Goal: Task Accomplishment & Management: Use online tool/utility

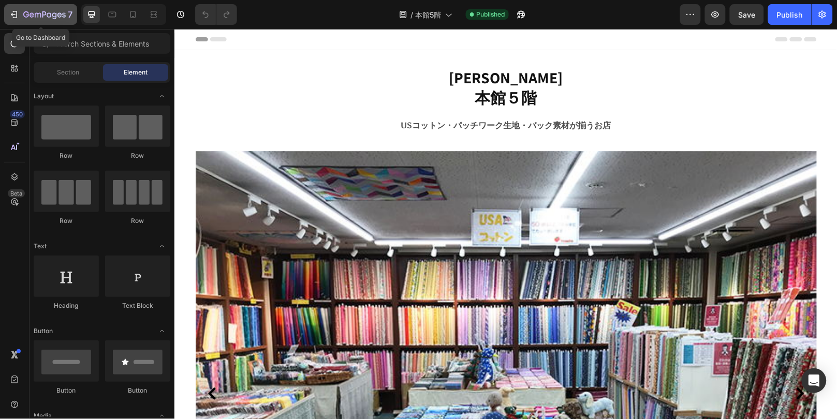
click at [17, 15] on icon "button" at bounding box center [14, 14] width 10 height 10
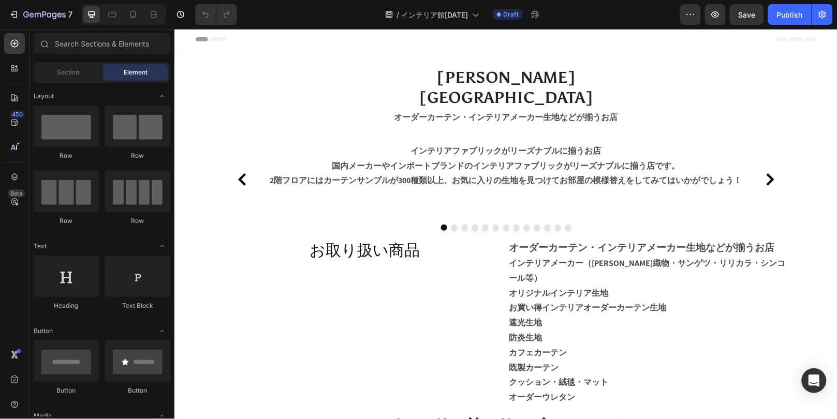
click at [49, 26] on div "7 Version history / インテリア館2025/9/1 Draft Preview Save Publish" at bounding box center [418, 15] width 837 height 30
click at [50, 23] on button "7" at bounding box center [40, 14] width 73 height 21
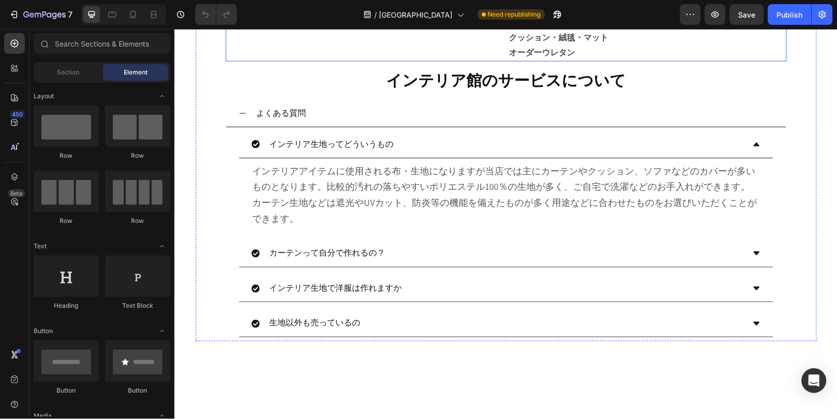
scroll to position [518, 0]
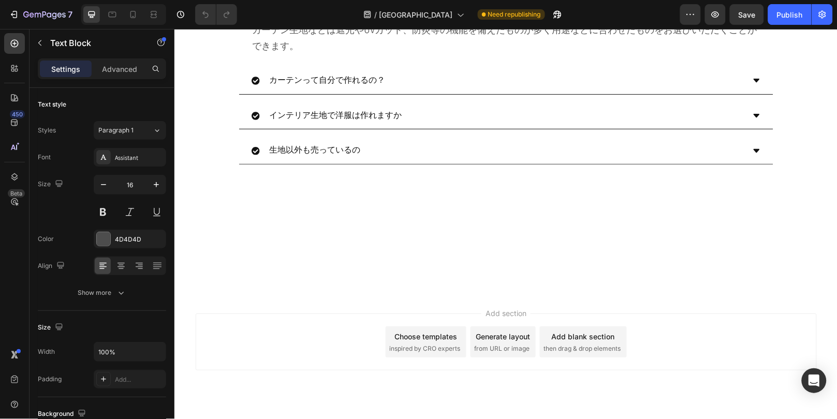
drag, startPoint x: 572, startPoint y: 257, endPoint x: 503, endPoint y: 257, distance: 69.4
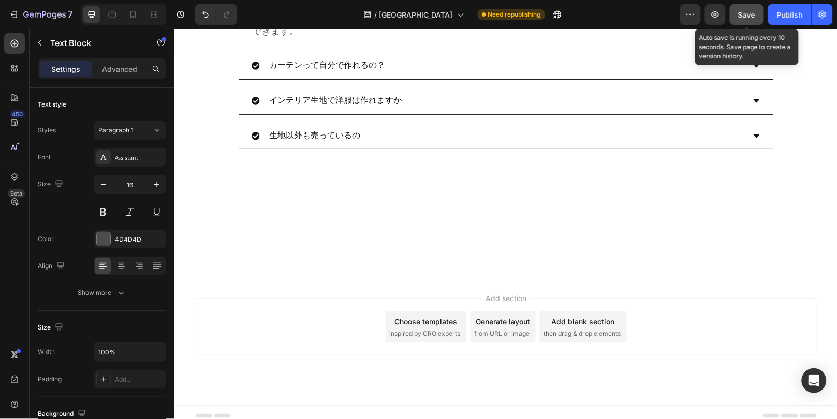
click at [743, 14] on span "Save" at bounding box center [747, 14] width 17 height 9
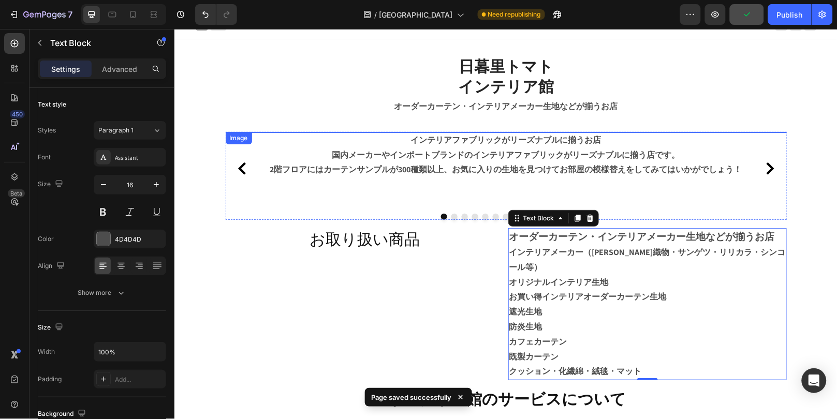
scroll to position [0, 0]
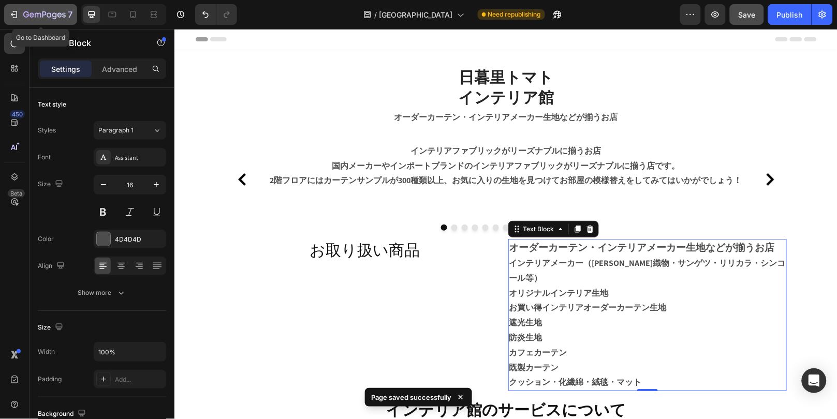
click at [43, 9] on div "7" at bounding box center [47, 14] width 49 height 12
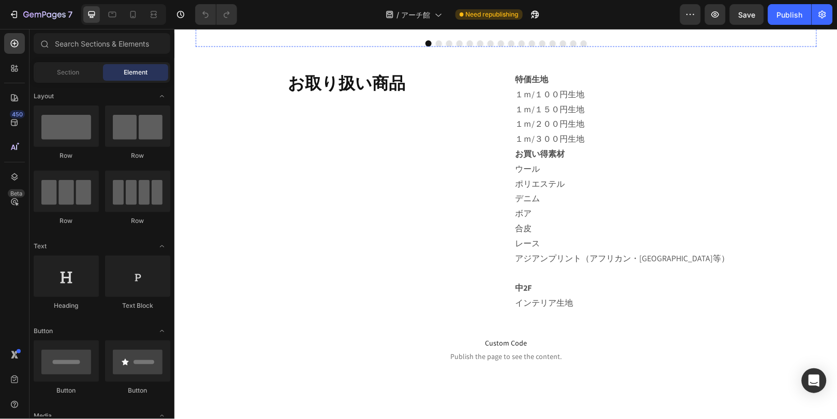
scroll to position [690, 0]
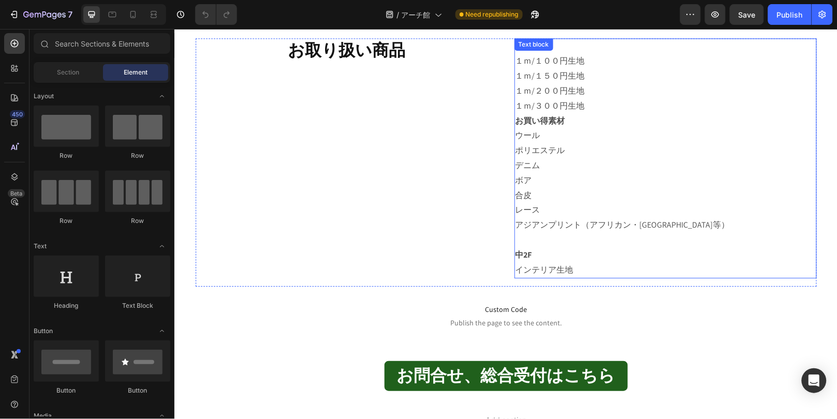
click at [566, 208] on p "レース" at bounding box center [665, 209] width 300 height 15
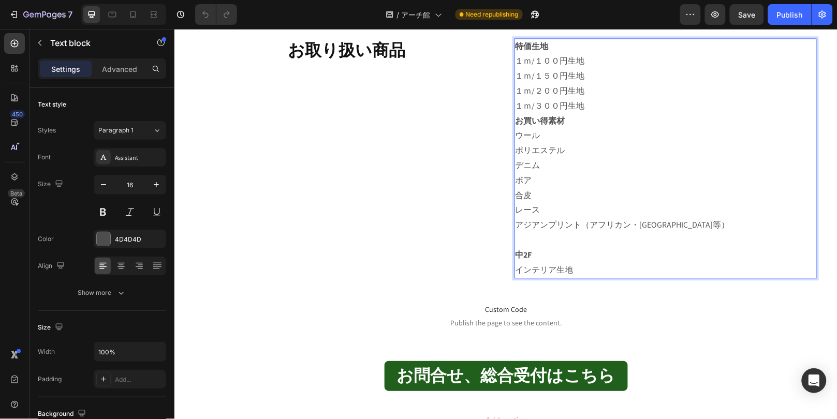
click at [537, 178] on p "ボア" at bounding box center [665, 180] width 300 height 15
click at [561, 223] on p "アジアンプリント（アフリカン・インド等）" at bounding box center [665, 225] width 300 height 15
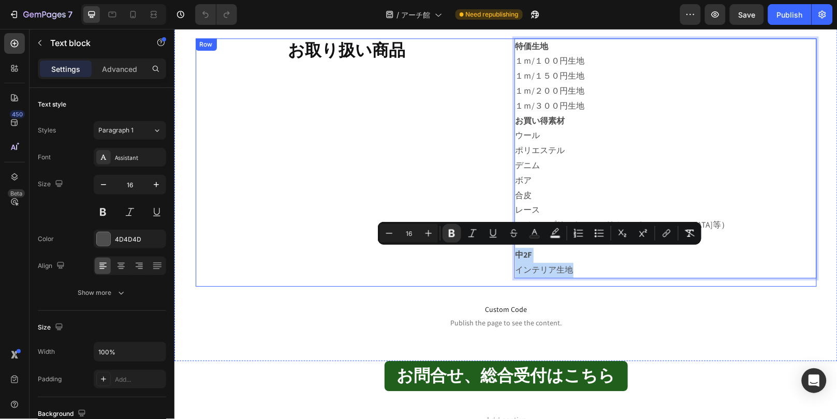
drag, startPoint x: 590, startPoint y: 267, endPoint x: 509, endPoint y: 250, distance: 83.1
click at [509, 250] on div "お取り扱い商品 Heading 特価生地 １ｍ/１００円生地 １ｍ/１５０円生地 １ｍ/２００円生地 １ｍ/３００円生地 お買い得素材 ウール ポリエステル …" at bounding box center [505, 162] width 621 height 249
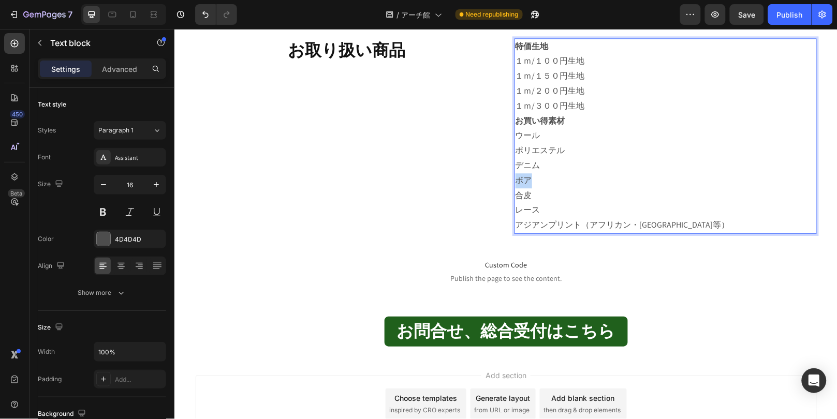
drag, startPoint x: 548, startPoint y: 179, endPoint x: 513, endPoint y: 184, distance: 36.2
click at [515, 184] on p "ボア" at bounding box center [665, 180] width 300 height 15
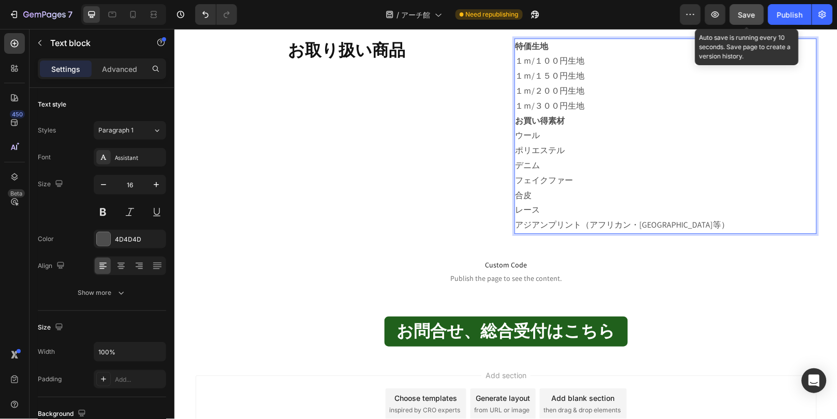
click at [755, 13] on span "Save" at bounding box center [747, 14] width 17 height 9
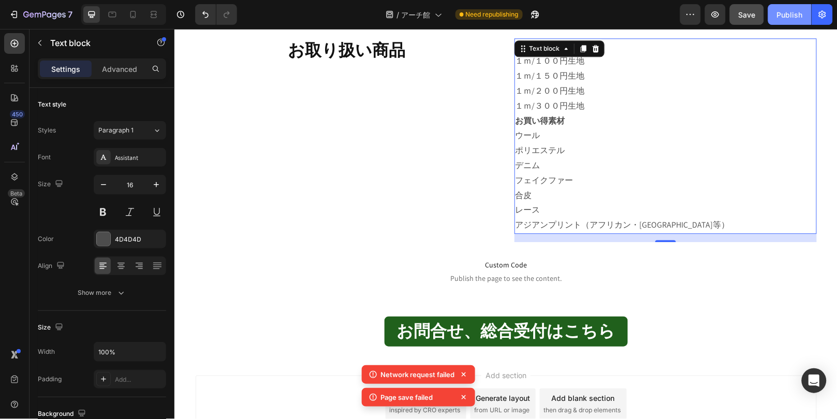
click at [808, 17] on button "Publish" at bounding box center [791, 14] width 44 height 21
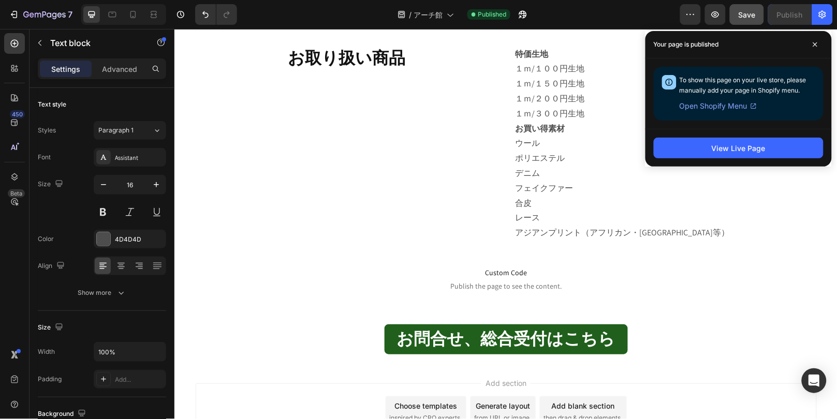
scroll to position [660, 0]
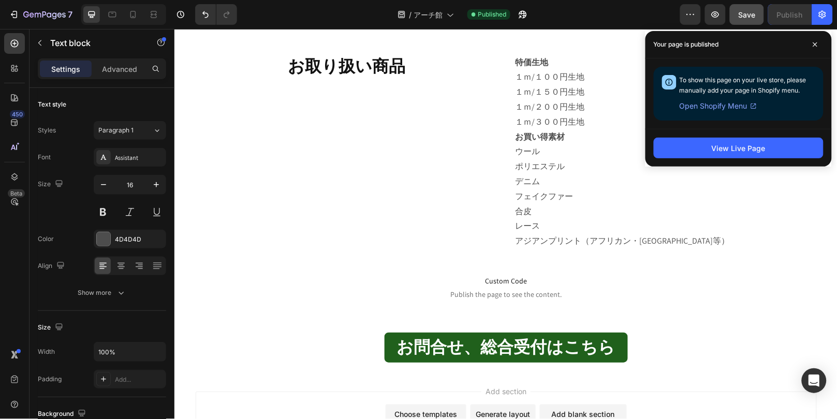
click at [635, 219] on p "合皮" at bounding box center [665, 211] width 300 height 15
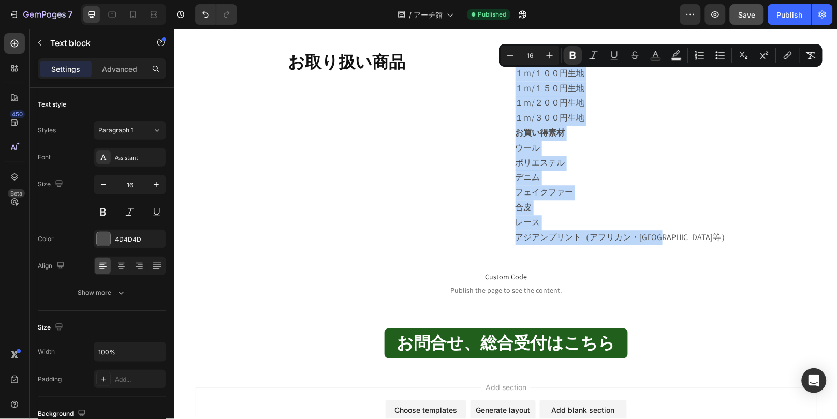
drag, startPoint x: 676, startPoint y: 251, endPoint x: 509, endPoint y: 79, distance: 239.1
click at [514, 79] on div "特価生地 １ｍ/１００円生地 １ｍ/１５０円生地 １ｍ/２００円生地 １ｍ/３００円生地 お買い得素材 ウール ポリエステル デニム フェイクファー 合皮 レ…" at bounding box center [665, 148] width 302 height 196
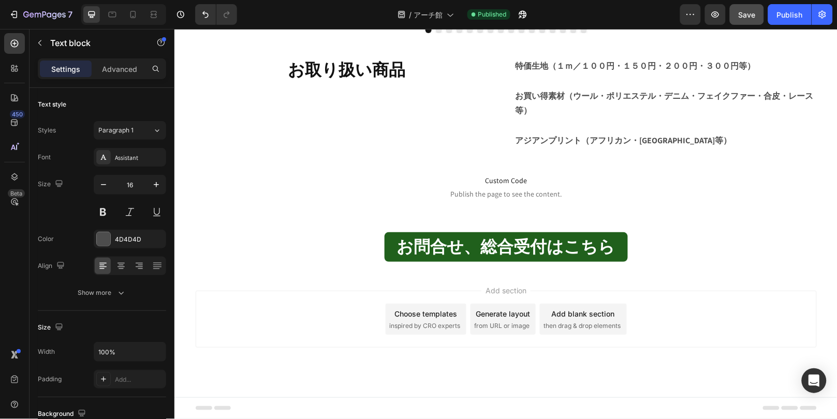
click at [558, 133] on p "Rich Text Editor. Editing area: main" at bounding box center [665, 125] width 300 height 15
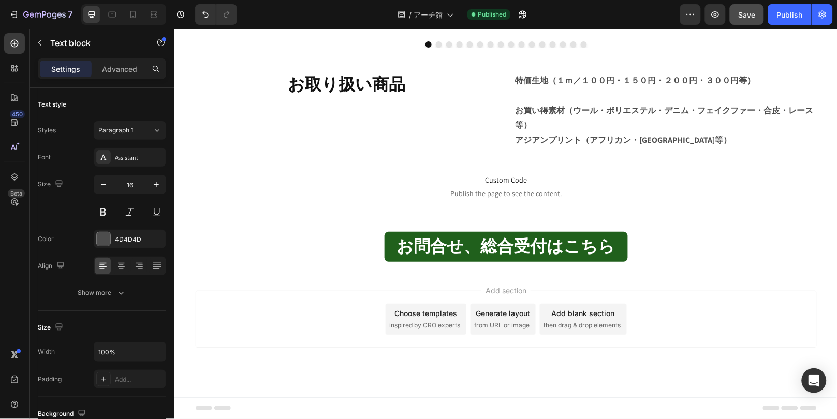
click at [534, 94] on p "Rich Text Editor. Editing area: main" at bounding box center [665, 95] width 300 height 15
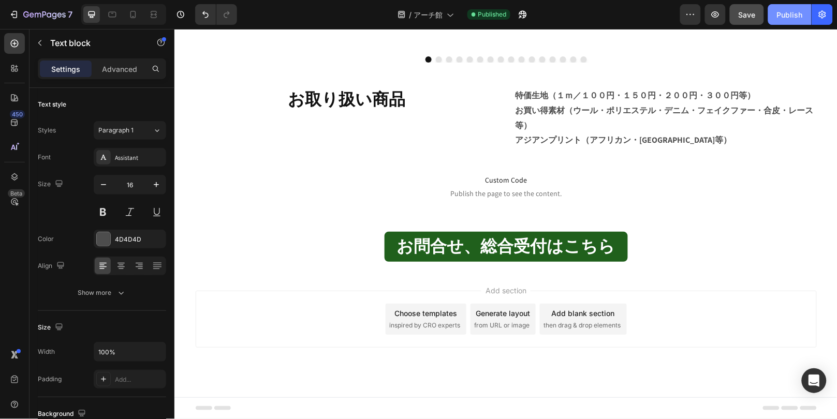
click at [794, 9] on div "Publish" at bounding box center [790, 14] width 26 height 11
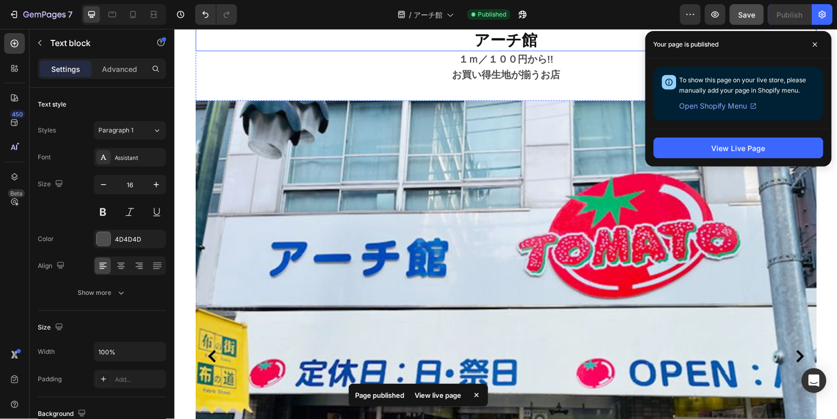
scroll to position [0, 0]
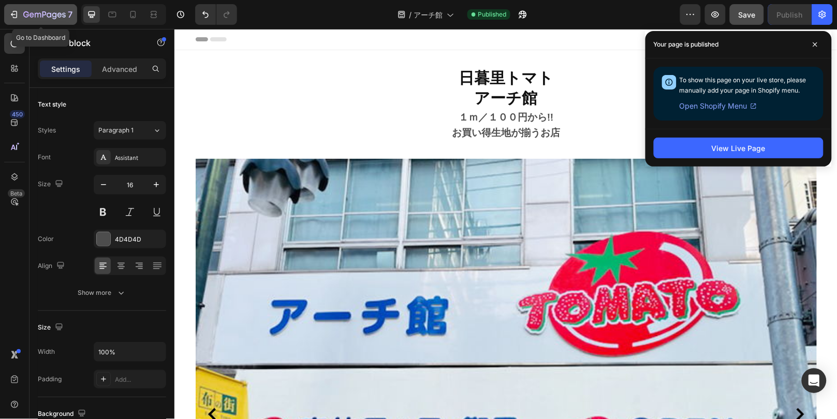
click at [32, 11] on icon "button" at bounding box center [44, 15] width 42 height 9
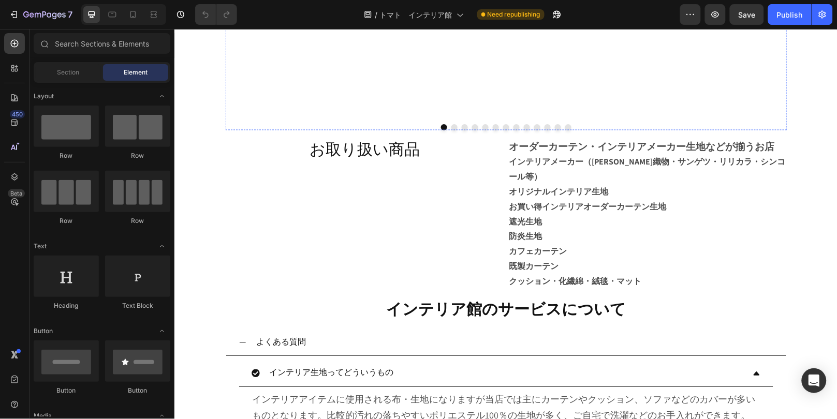
scroll to position [690, 0]
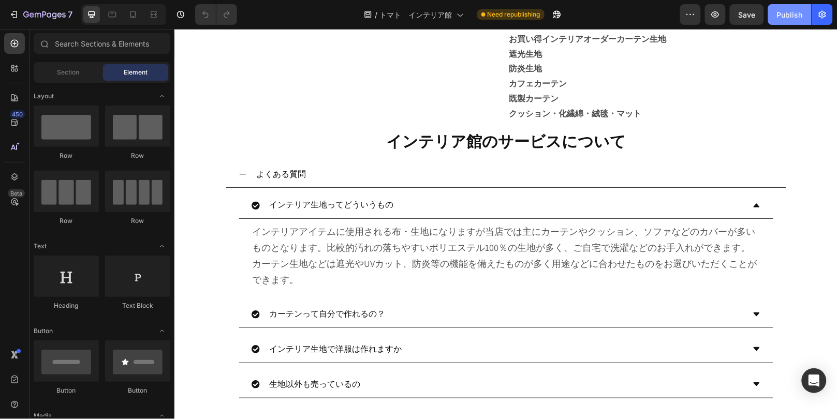
click at [789, 13] on div "Publish" at bounding box center [790, 14] width 26 height 11
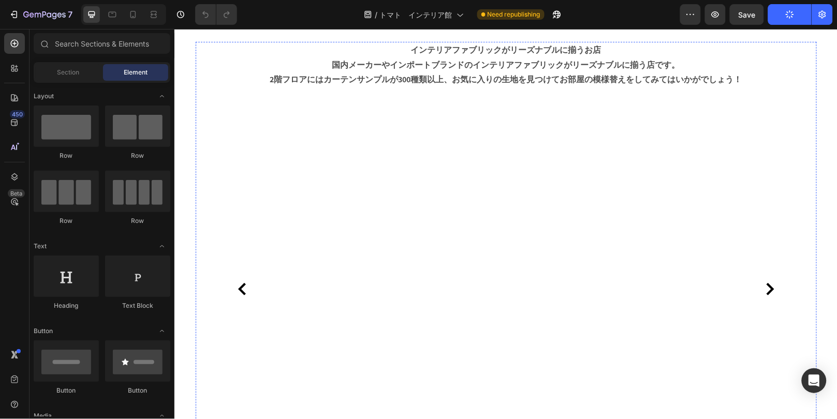
scroll to position [0, 0]
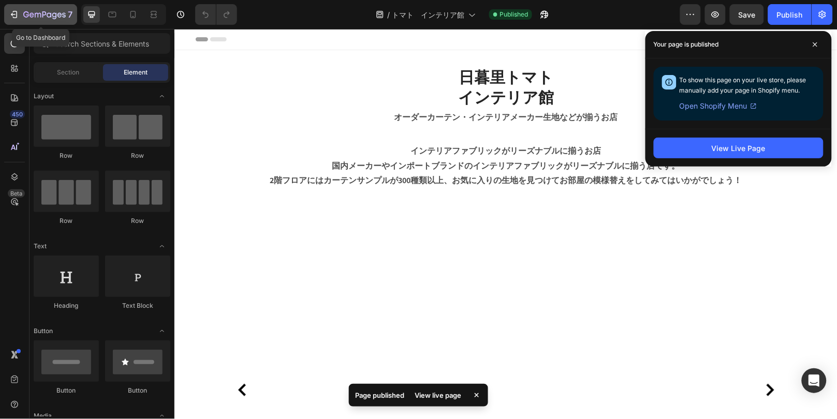
click at [26, 12] on icon "button" at bounding box center [26, 14] width 6 height 6
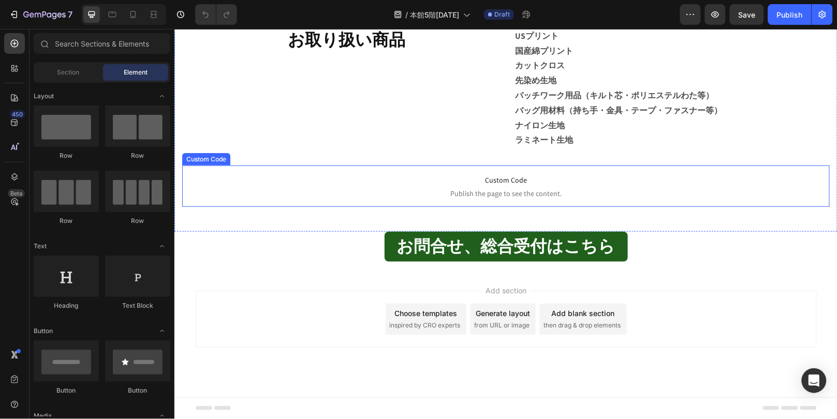
scroll to position [532, 0]
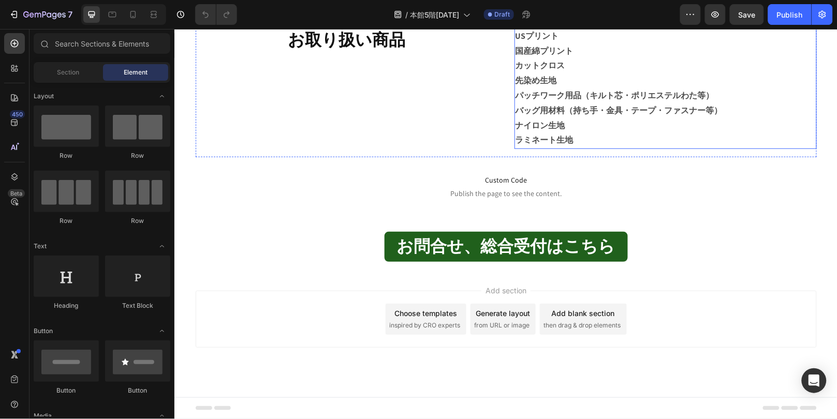
click at [585, 148] on p "ラミネート生地" at bounding box center [665, 140] width 300 height 15
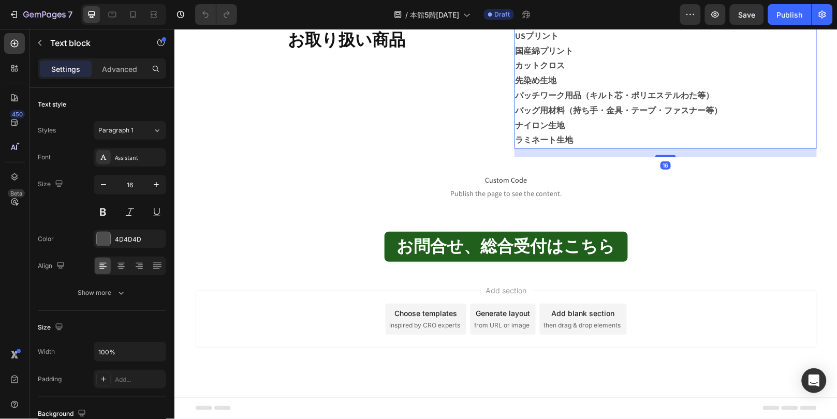
click at [585, 148] on p "ラミネート生地" at bounding box center [665, 140] width 300 height 15
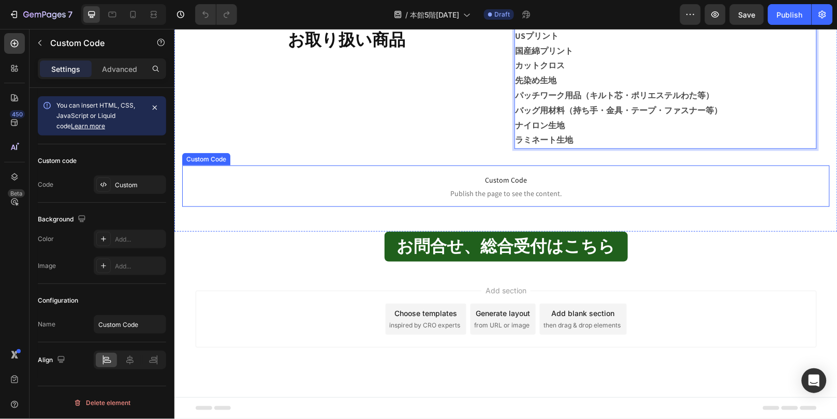
click at [584, 186] on span "Custom Code" at bounding box center [506, 179] width 648 height 12
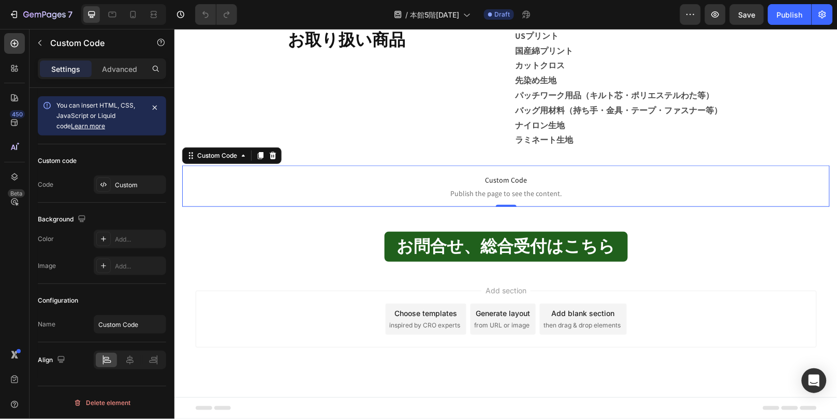
scroll to position [648, 0]
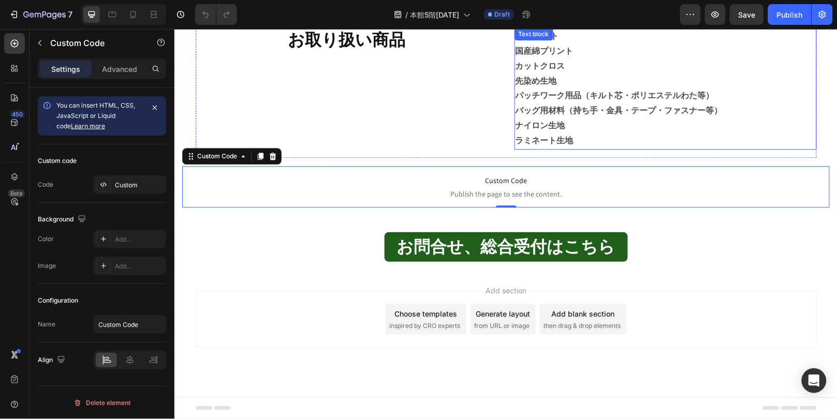
click at [591, 130] on p "バッグ用材料（持ち手・金具・テープ・ファスナー等） ナイロン生地" at bounding box center [665, 118] width 300 height 30
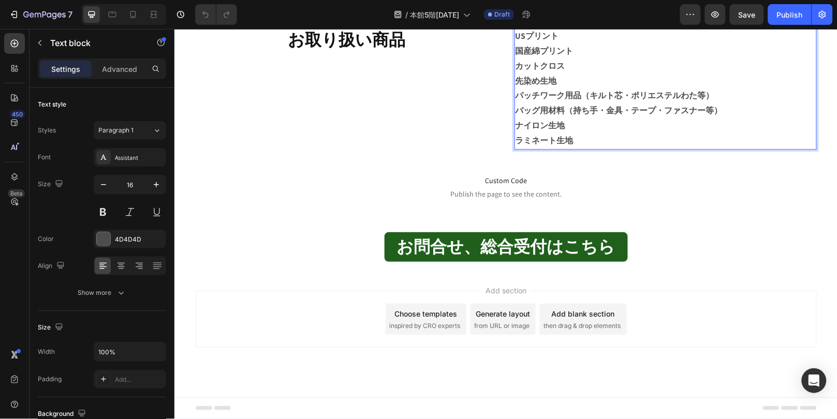
click at [587, 147] on p "ラミネート生地" at bounding box center [665, 140] width 300 height 15
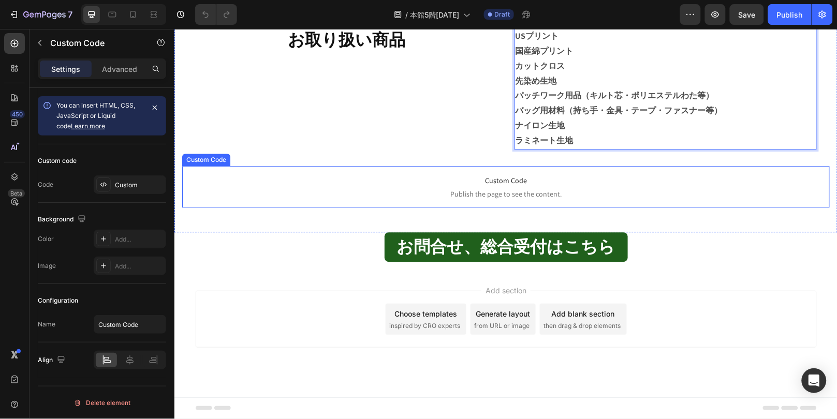
click at [540, 183] on span "Custom Code" at bounding box center [506, 180] width 648 height 12
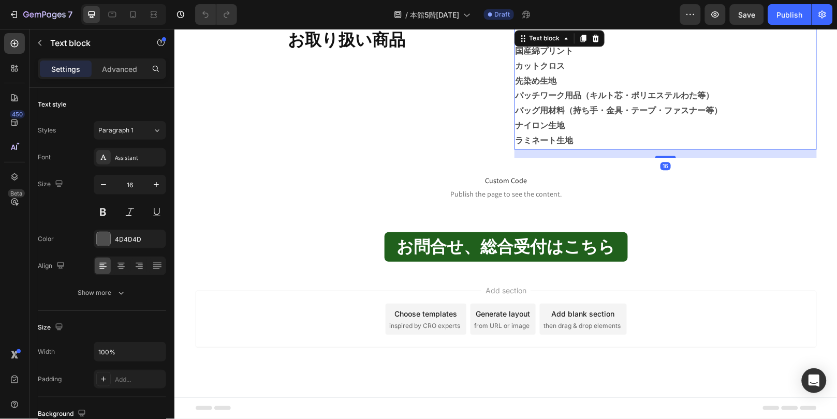
click at [577, 138] on p "ラミネート生地" at bounding box center [665, 140] width 300 height 15
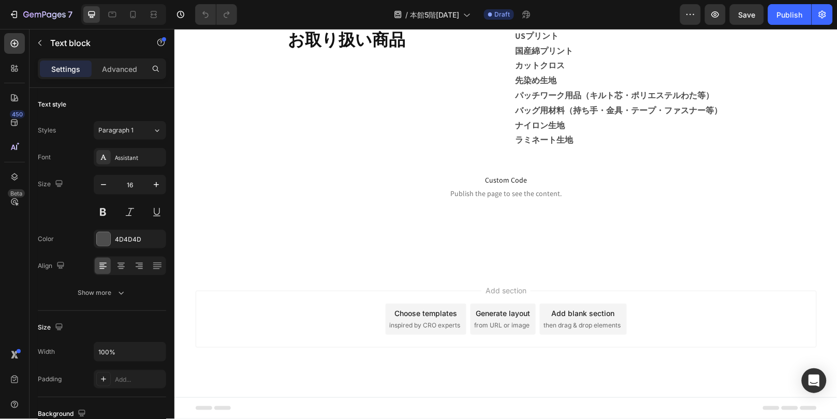
scroll to position [499, 0]
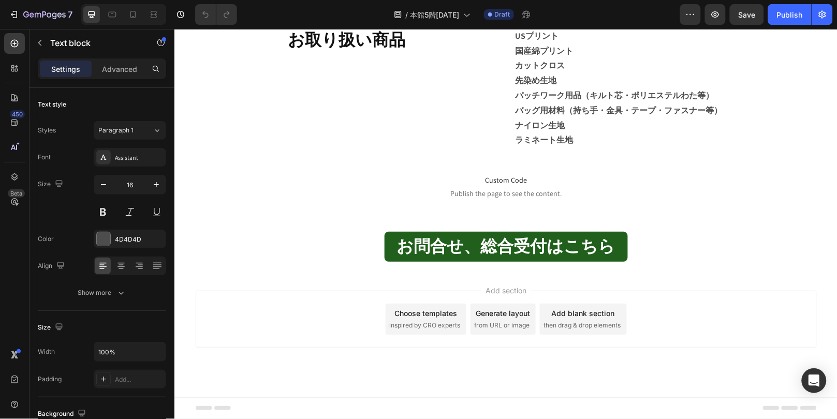
click at [616, 148] on p "ラミネート生地" at bounding box center [665, 140] width 300 height 15
click at [583, 148] on p "ラミネート生地" at bounding box center [665, 140] width 300 height 15
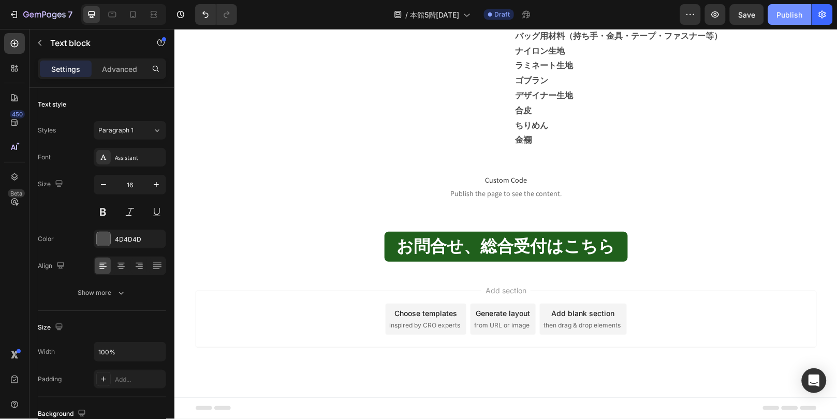
click at [776, 19] on button "Publish" at bounding box center [791, 14] width 44 height 21
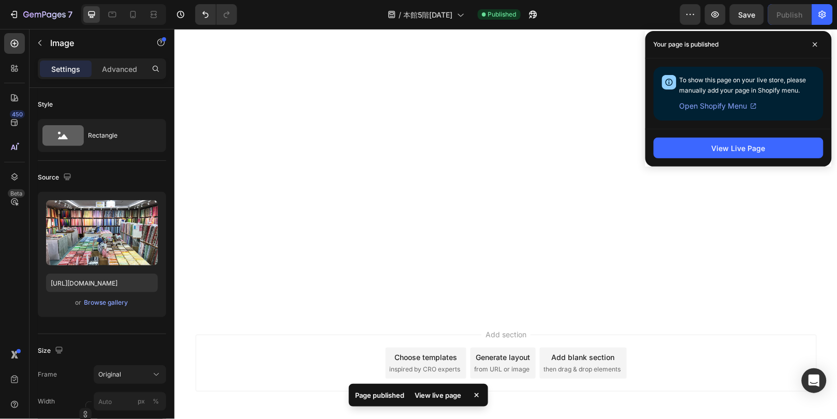
scroll to position [96, 0]
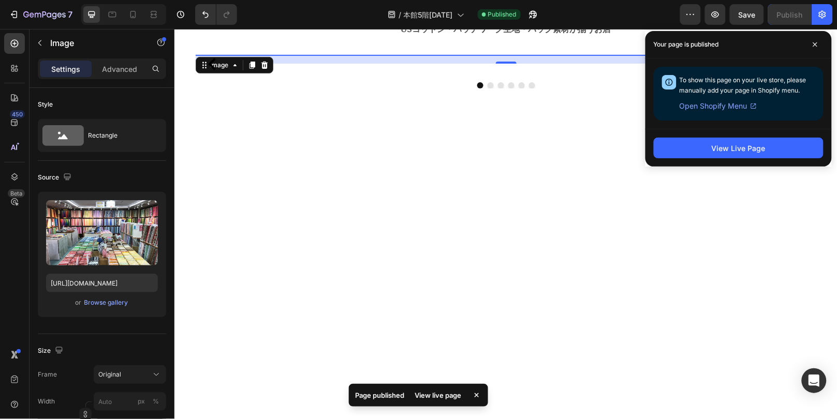
click at [793, 54] on img at bounding box center [505, 54] width 621 height 0
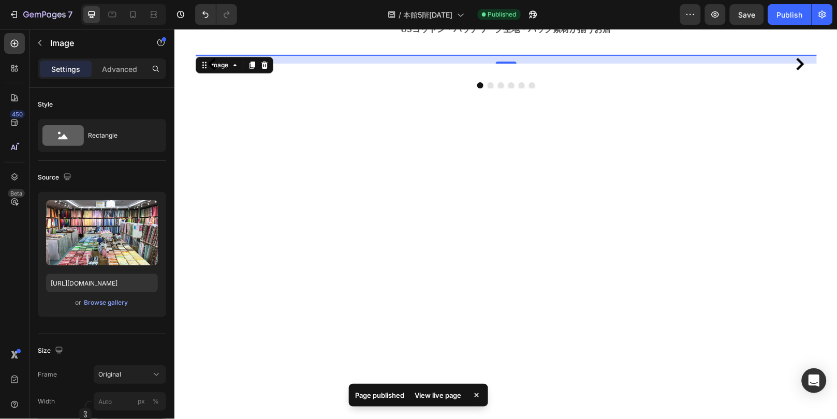
click at [805, 54] on img at bounding box center [505, 54] width 621 height 0
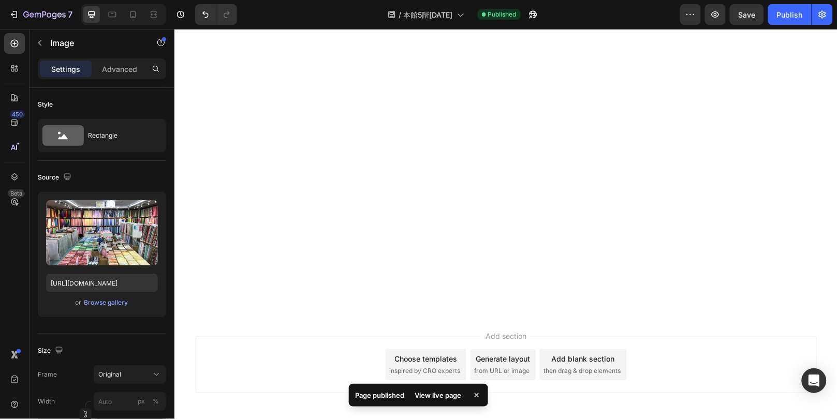
scroll to position [211, 0]
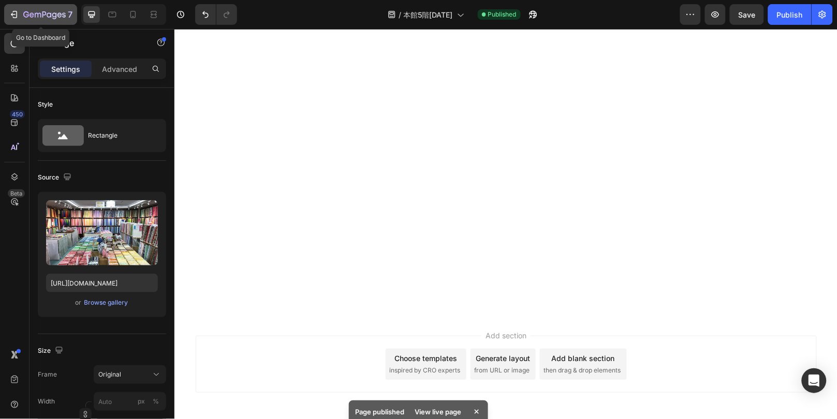
click at [26, 11] on icon "button" at bounding box center [44, 15] width 42 height 9
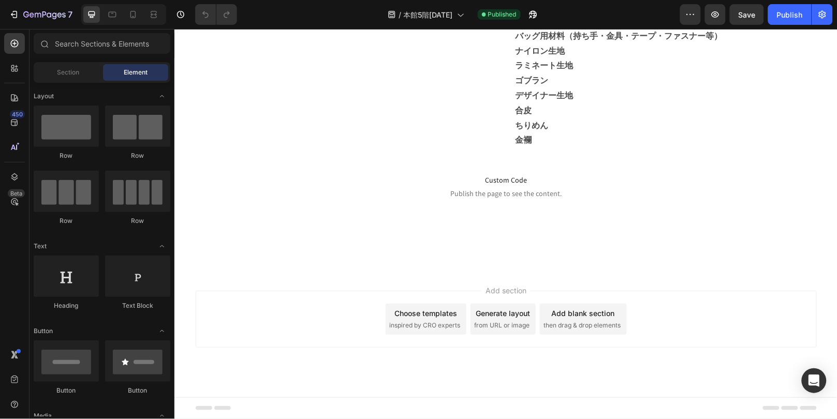
scroll to position [230, 0]
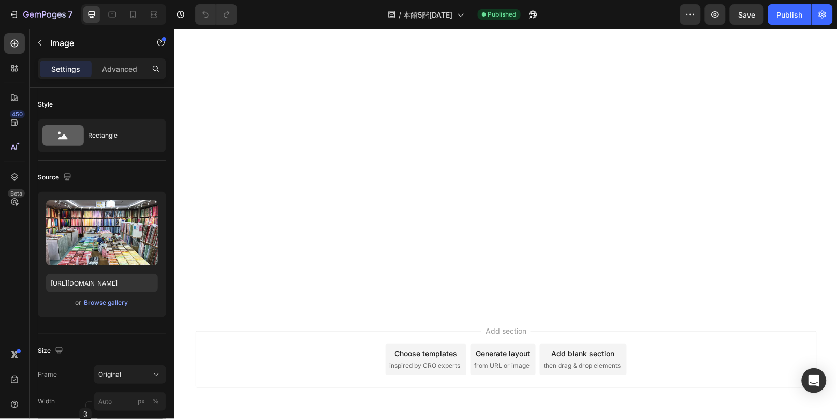
scroll to position [172, 0]
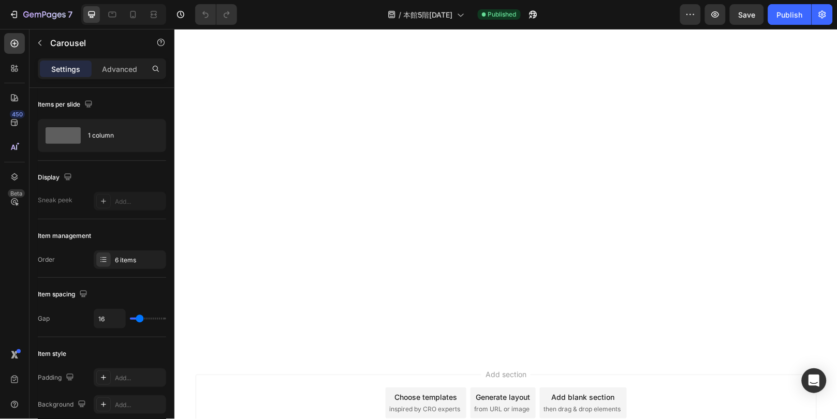
click at [20, 23] on button "7" at bounding box center [40, 14] width 73 height 21
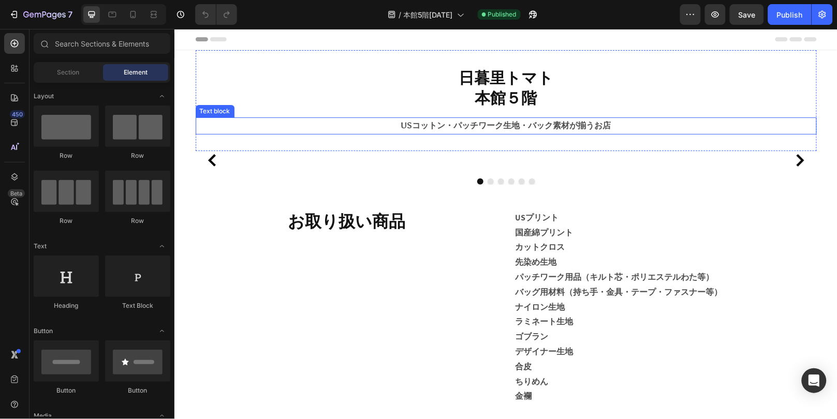
click at [593, 121] on strong "USコットン・パッチワーク生地・バック素材が揃うお店" at bounding box center [506, 125] width 210 height 10
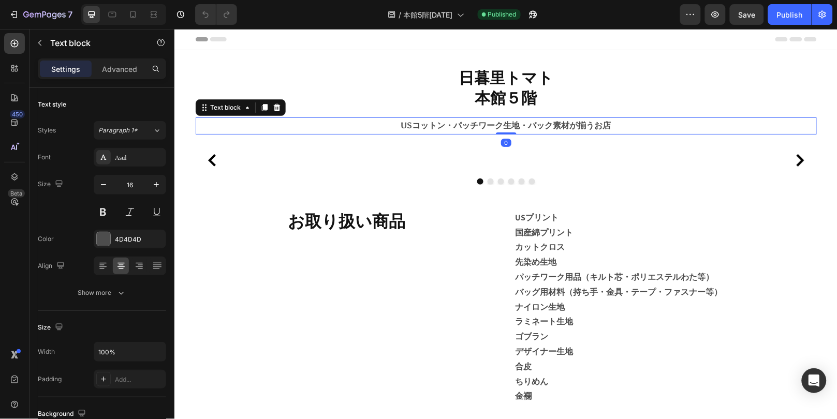
click at [593, 121] on strong "USコットン・パッチワーク生地・バック素材が揃うお店" at bounding box center [506, 125] width 210 height 10
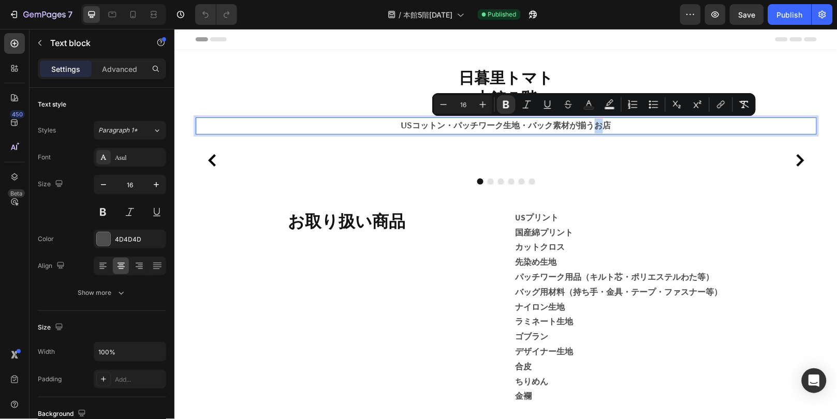
click at [594, 125] on strong "USコットン・パッチワーク生地・バック素材が揃うお店" at bounding box center [506, 125] width 210 height 10
click at [603, 125] on strong "USコットン・パッチワーク生地・バック素材が揃うお店" at bounding box center [506, 125] width 210 height 10
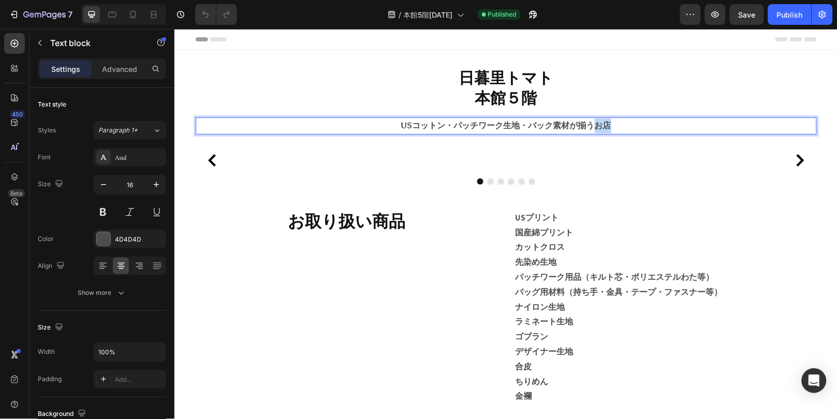
drag, startPoint x: 593, startPoint y: 127, endPoint x: 603, endPoint y: 128, distance: 9.9
click at [603, 128] on strong "USコットン・パッチワーク生地・バック素材が揃うお店" at bounding box center [506, 125] width 210 height 10
click at [791, 13] on div "Publish" at bounding box center [790, 14] width 26 height 11
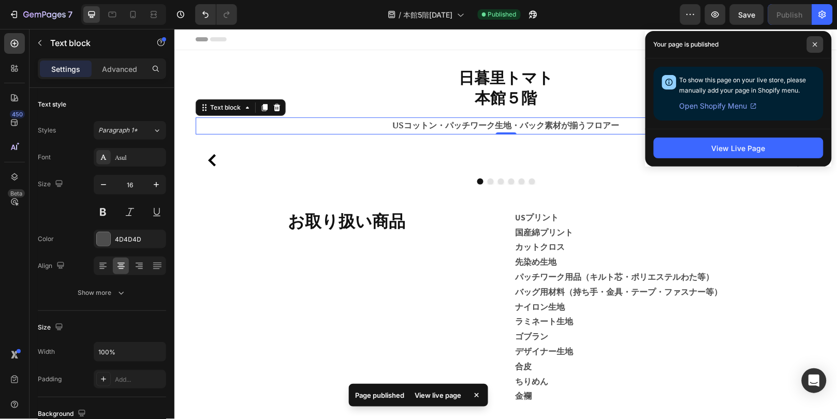
click at [821, 39] on span at bounding box center [815, 44] width 17 height 17
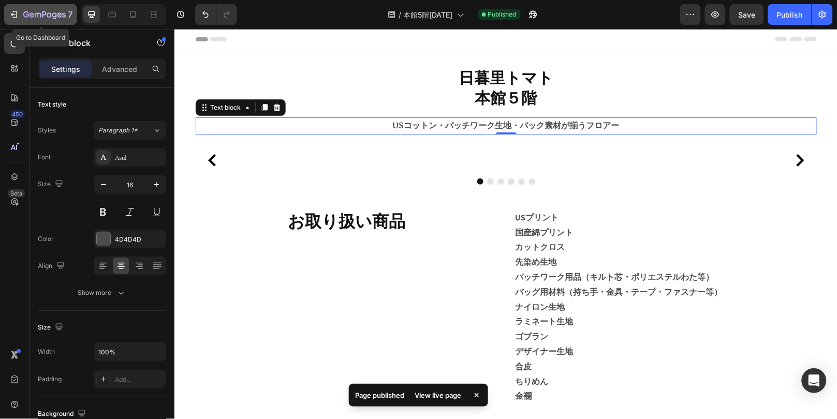
click at [32, 24] on button "7" at bounding box center [40, 14] width 73 height 21
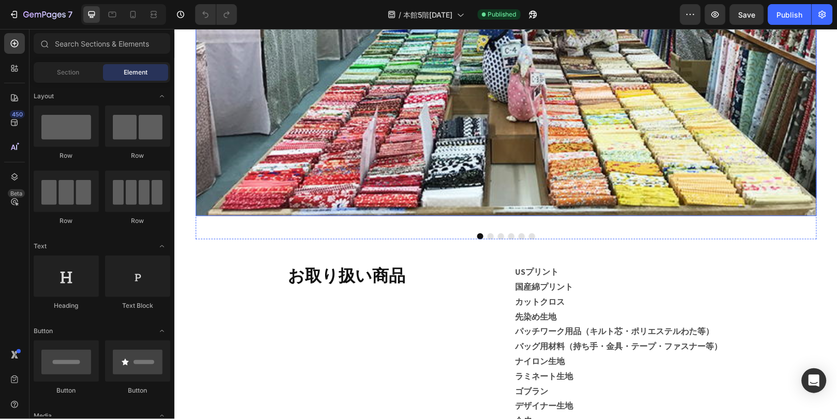
scroll to position [402, 0]
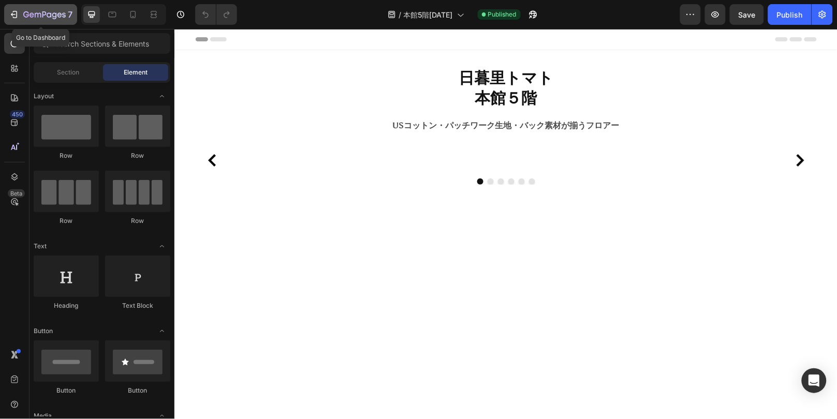
click at [33, 11] on icon "button" at bounding box center [44, 15] width 42 height 9
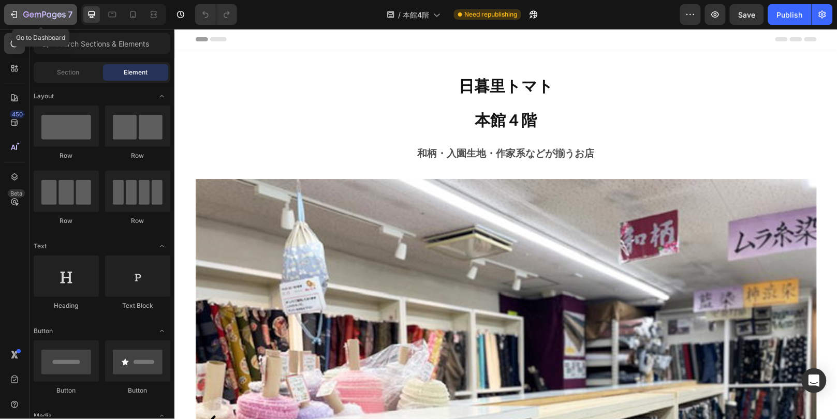
click at [50, 21] on button "7" at bounding box center [40, 14] width 73 height 21
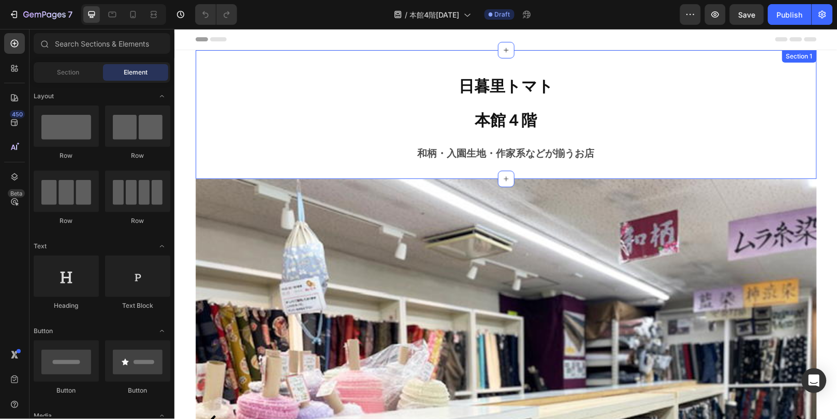
click at [587, 158] on p "和柄・入園生地・作家系などが揃うお店" at bounding box center [505, 154] width 619 height 16
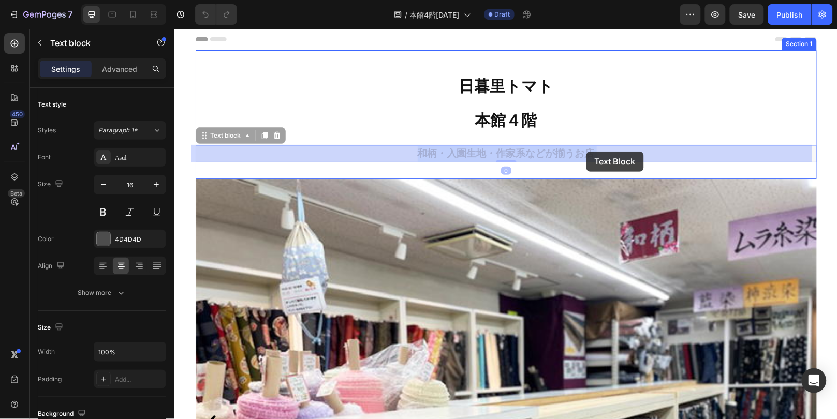
drag, startPoint x: 572, startPoint y: 151, endPoint x: 586, endPoint y: 151, distance: 14.0
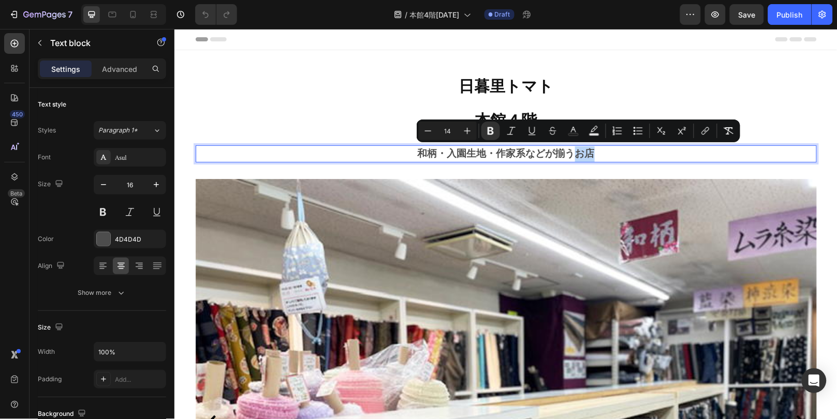
drag, startPoint x: 573, startPoint y: 153, endPoint x: 585, endPoint y: 153, distance: 12.4
click at [585, 153] on strong "和柄・入園生地・作家系などが揃うお店" at bounding box center [505, 153] width 177 height 12
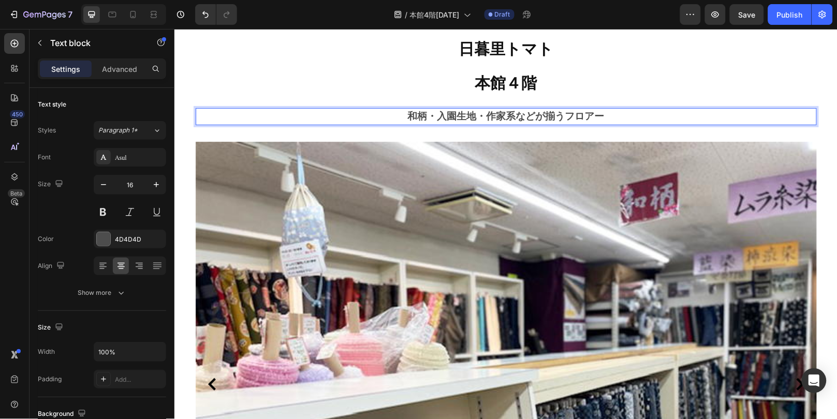
scroll to position [57, 0]
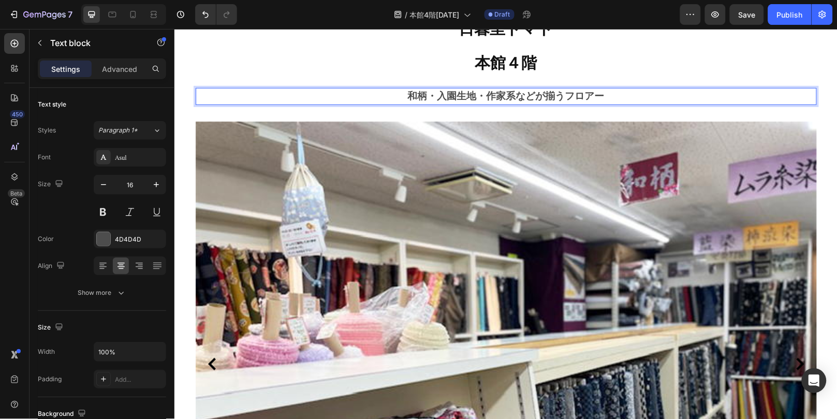
click at [480, 90] on strong "和柄・入園生地・作家系などが揃うフロアー" at bounding box center [506, 96] width 197 height 12
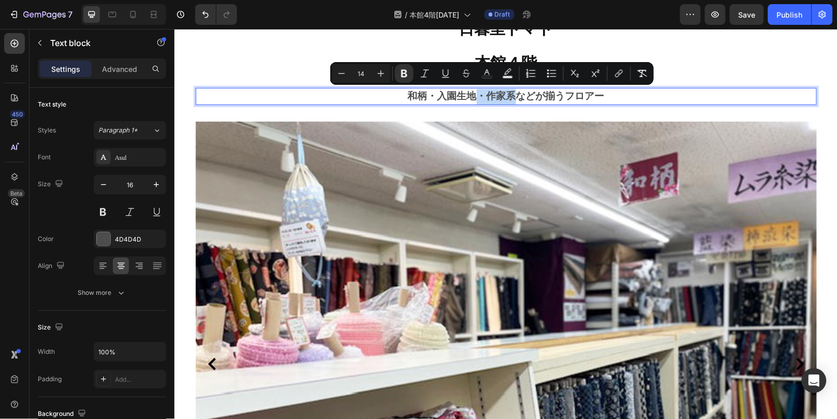
drag, startPoint x: 474, startPoint y: 91, endPoint x: 509, endPoint y: 93, distance: 35.3
click at [509, 93] on strong "和柄・入園生地・作家系などが揃うフロアー" at bounding box center [506, 96] width 197 height 12
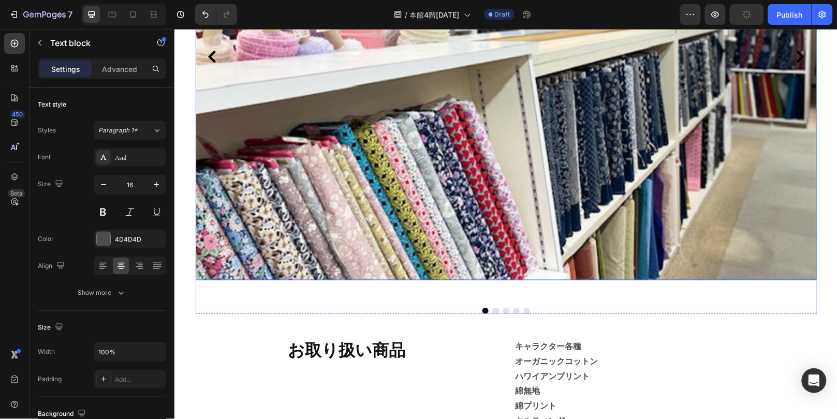
scroll to position [460, 0]
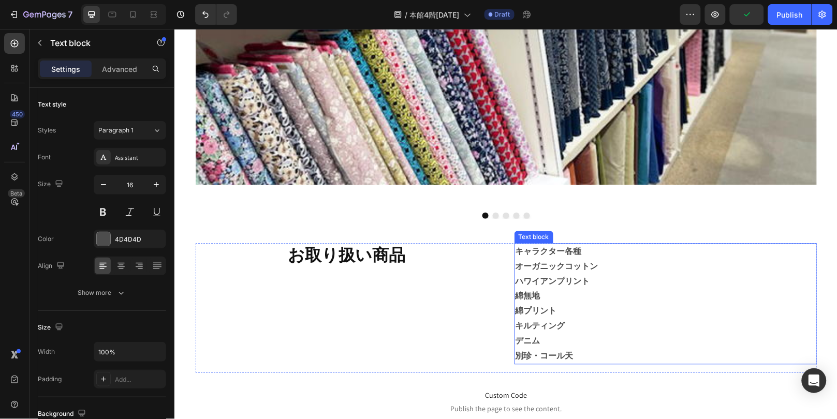
click at [551, 272] on p "オーガニックコットン" at bounding box center [665, 266] width 300 height 15
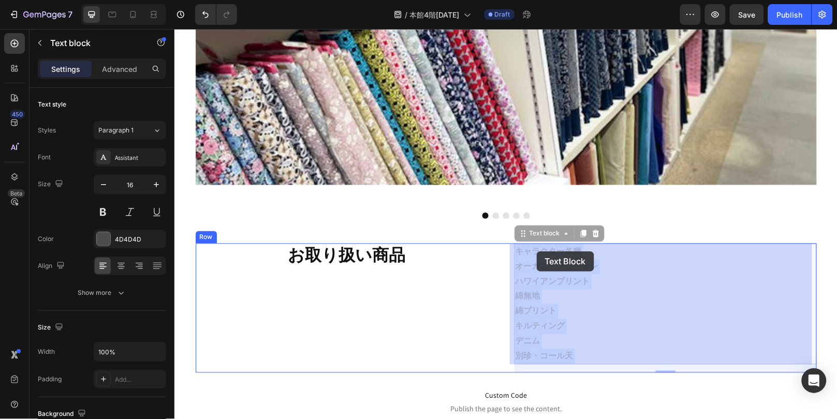
drag, startPoint x: 590, startPoint y: 283, endPoint x: 533, endPoint y: 250, distance: 66.4
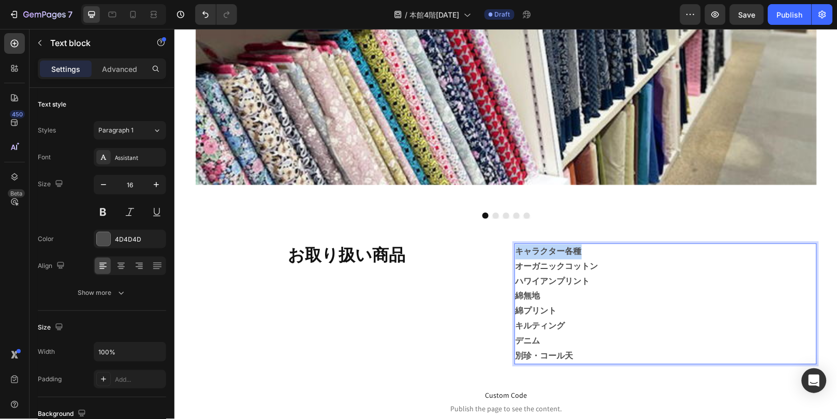
drag, startPoint x: 587, startPoint y: 250, endPoint x: 510, endPoint y: 248, distance: 77.2
click at [515, 248] on p "キャラクター各種" at bounding box center [665, 251] width 300 height 15
click at [514, 311] on div "オーガニックコットン ハワイアンプリント 綿無地 綿プリント キルティング デニム 別珍・コール天" at bounding box center [665, 303] width 302 height 121
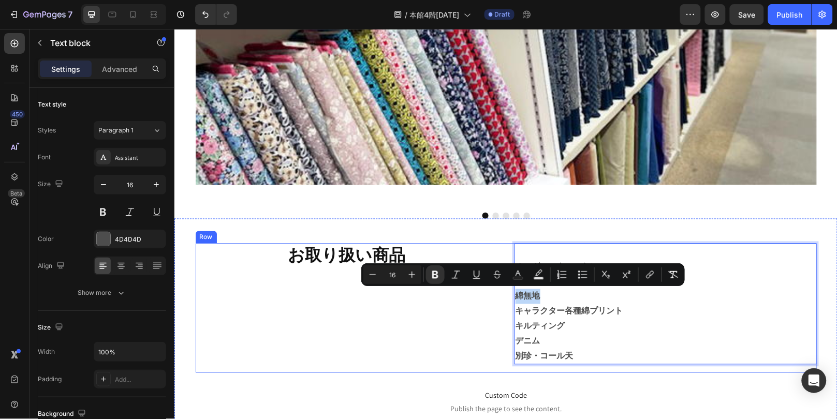
drag, startPoint x: 543, startPoint y: 297, endPoint x: 506, endPoint y: 295, distance: 37.4
click at [506, 295] on div "お取り扱い商品 Heading オーガニックコットン ハワイアンプリント 綿無地 キャラクター各種綿プリント キルティング デニム 別珍・コール天 Text …" at bounding box center [505, 307] width 621 height 129
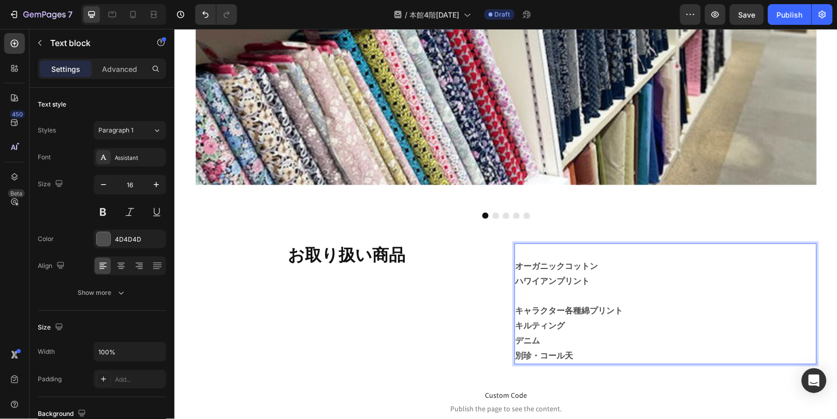
click at [546, 251] on p "Rich Text Editor. Editing area: main" at bounding box center [665, 251] width 300 height 15
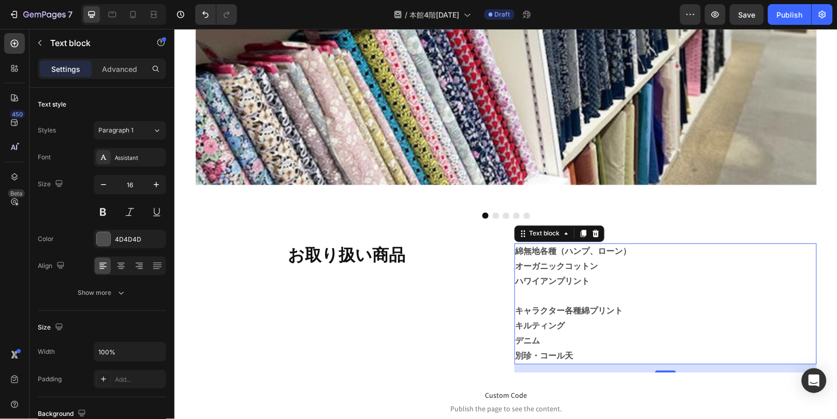
click at [614, 250] on strong "綿無地各種（ハンプ、ローン）" at bounding box center [573, 251] width 116 height 11
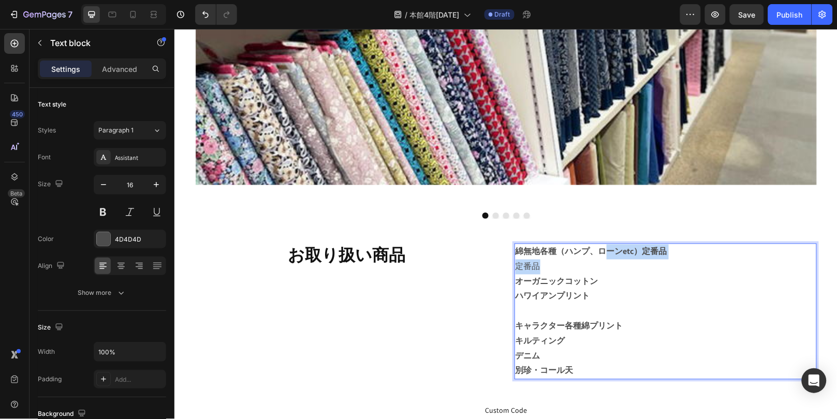
drag, startPoint x: 601, startPoint y: 254, endPoint x: 550, endPoint y: 267, distance: 52.9
click at [550, 267] on div "綿無地各種（ハンプ、ローンetc）定番品 定番品 オーガニックコットン ハワイアンプリント キャラクター各種綿プリント キルティング デニム 別珍・コール天" at bounding box center [665, 311] width 302 height 136
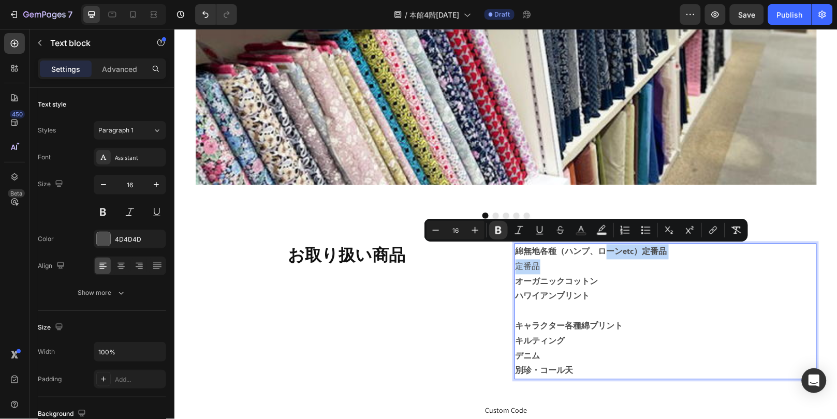
click at [549, 267] on p "定番品" at bounding box center [665, 266] width 300 height 15
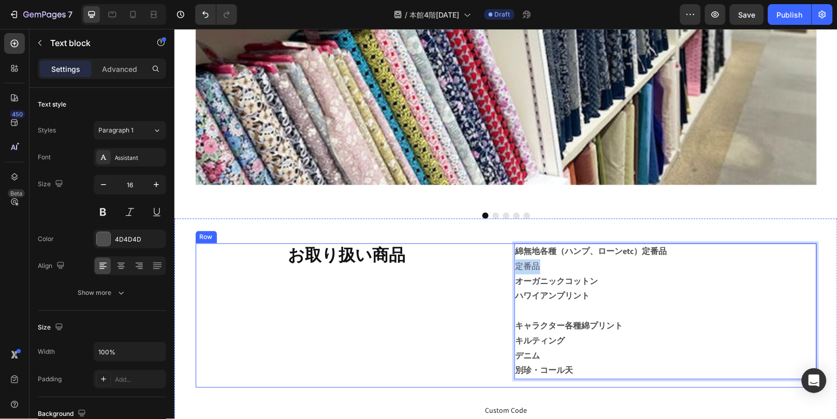
drag, startPoint x: 541, startPoint y: 267, endPoint x: 490, endPoint y: 267, distance: 51.3
click at [490, 267] on div "お取り扱い商品 Heading 綿無地各種（ハンプ、ローンetc）定番品 定番品 オーガニックコットン ハワイアンプリント キャラクター各種綿プリント キルテ…" at bounding box center [505, 315] width 621 height 144
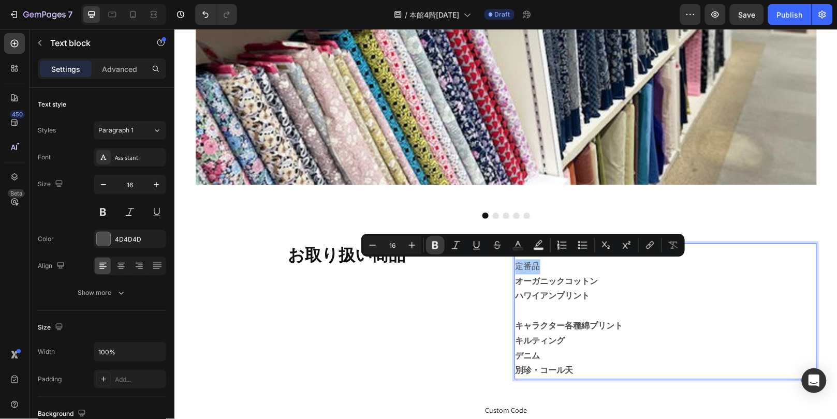
click at [438, 244] on icon "Editor contextual toolbar" at bounding box center [435, 246] width 6 height 8
click at [619, 287] on p "オーガニックコットン" at bounding box center [665, 281] width 300 height 15
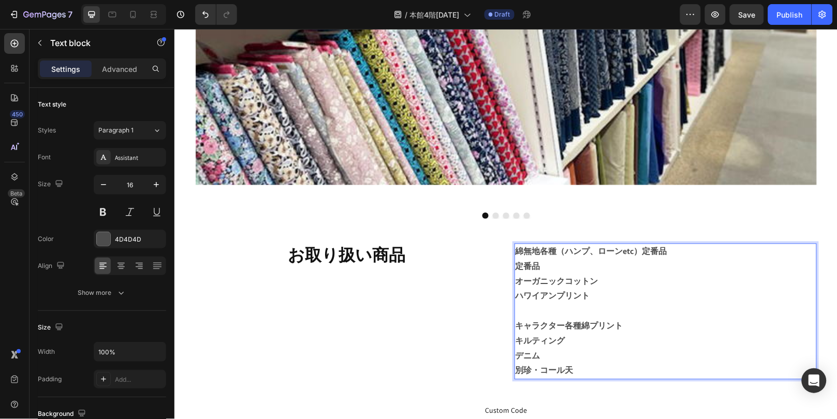
click at [575, 259] on p "定番品" at bounding box center [665, 266] width 300 height 15
drag, startPoint x: 593, startPoint y: 296, endPoint x: 512, endPoint y: 283, distance: 82.4
click at [514, 283] on div "綿無地各種（ハンプ、ローンetc）定番品 デニム（定番品） オーガニックコットン ハワイアンプリント キャラクター各種綿プリント キルティング デニム 別珍・…" at bounding box center [665, 311] width 302 height 136
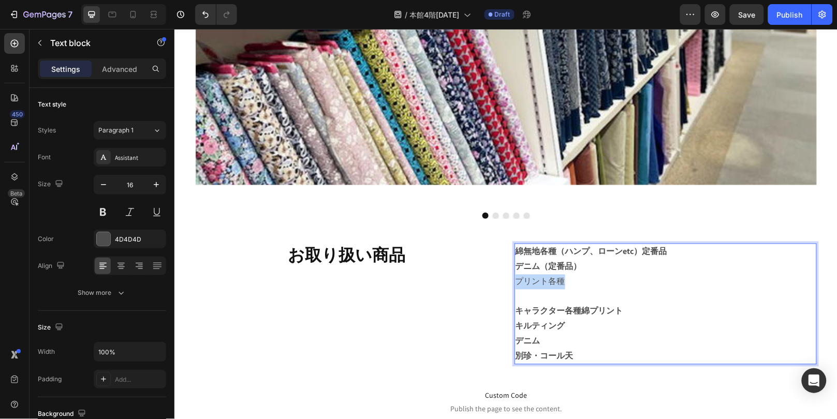
drag, startPoint x: 573, startPoint y: 277, endPoint x: 514, endPoint y: 286, distance: 60.3
click at [515, 286] on p "プリント各種" at bounding box center [665, 281] width 300 height 15
drag, startPoint x: 514, startPoint y: 283, endPoint x: 562, endPoint y: 280, distance: 48.3
click at [562, 280] on p "プリント各種" at bounding box center [665, 281] width 300 height 15
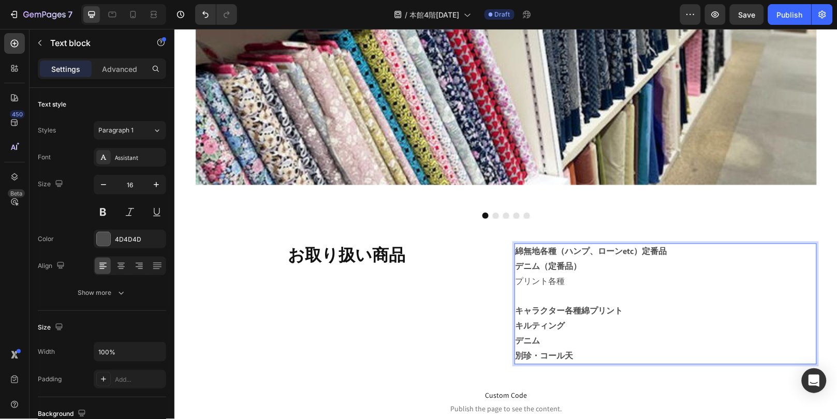
drag, startPoint x: 548, startPoint y: 277, endPoint x: 575, endPoint y: 291, distance: 29.9
click at [575, 291] on p "Rich Text Editor. Editing area: main" at bounding box center [665, 296] width 300 height 15
click at [540, 282] on p "プリント各種" at bounding box center [665, 281] width 300 height 15
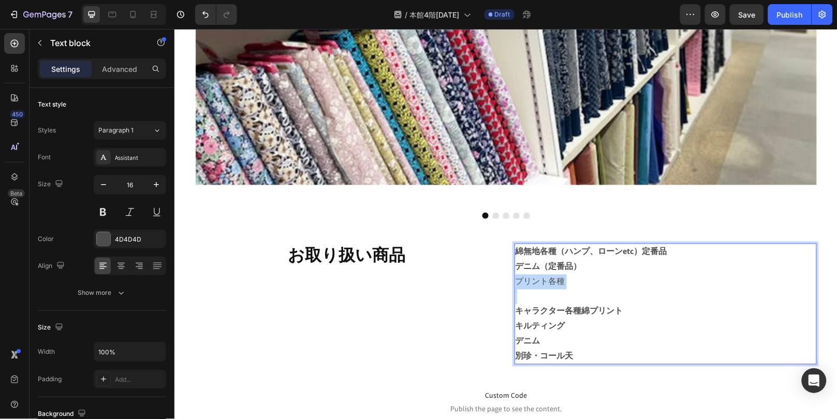
click at [554, 284] on p "プリント各種" at bounding box center [665, 281] width 300 height 15
click at [576, 321] on p "キルティング" at bounding box center [665, 326] width 300 height 15
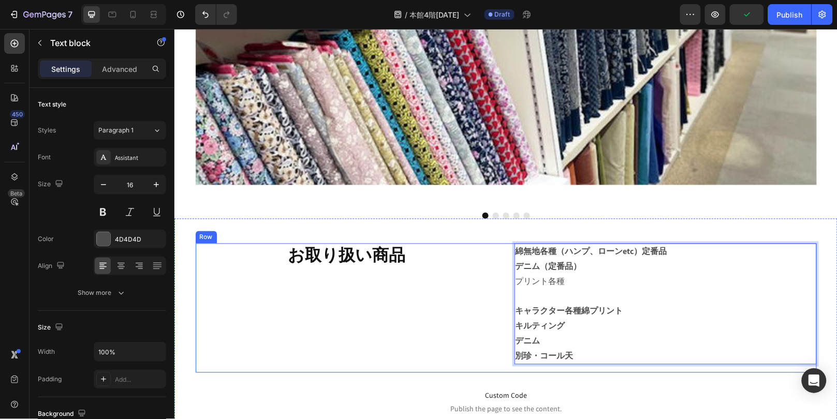
click at [436, 312] on div "お取り扱い商品 Heading" at bounding box center [346, 307] width 302 height 129
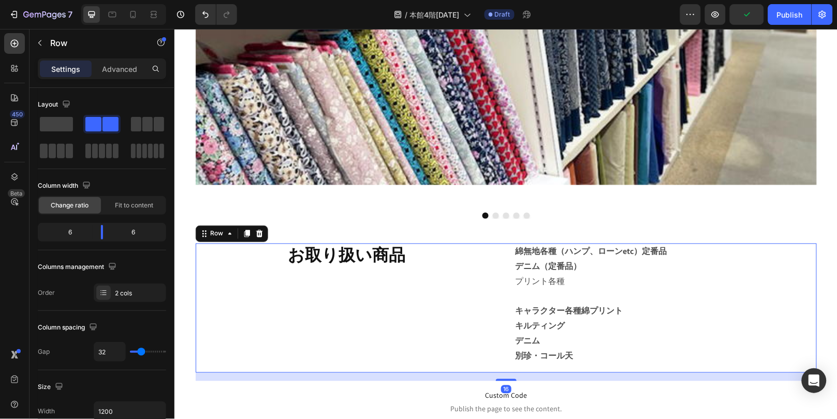
click at [550, 262] on strong "デニム（定番品）" at bounding box center [548, 266] width 66 height 11
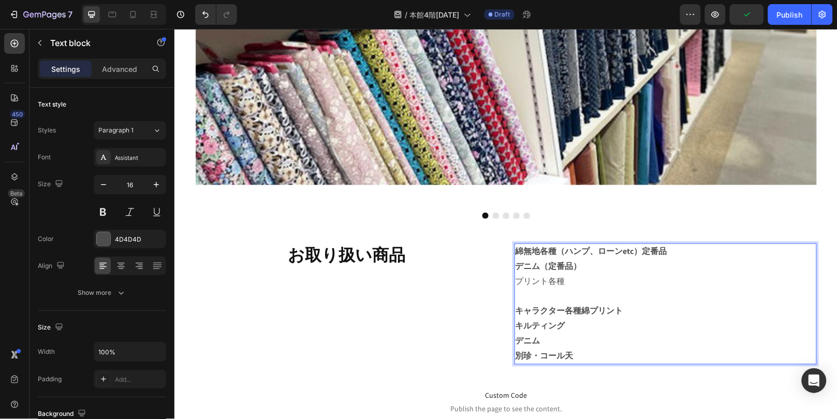
click at [540, 285] on p "プリント各種" at bounding box center [665, 281] width 300 height 15
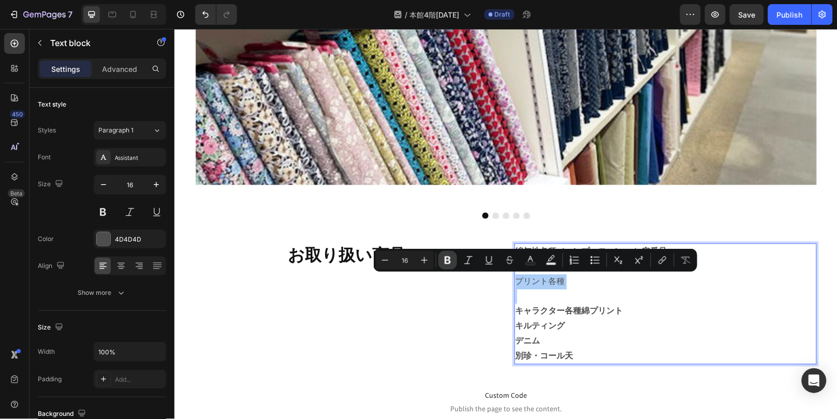
click at [441, 264] on button "Bold" at bounding box center [448, 260] width 19 height 19
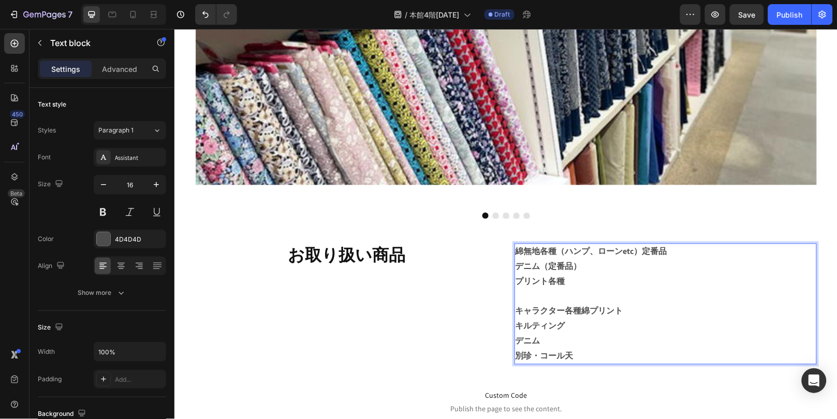
click at [521, 274] on p "プリント各種" at bounding box center [665, 281] width 300 height 15
click at [575, 281] on p "プリント各種" at bounding box center [665, 281] width 300 height 15
click at [585, 285] on strong "プリント各種（和柄）" at bounding box center [556, 281] width 83 height 11
click at [592, 283] on strong "プリント各種（和柄、）" at bounding box center [560, 281] width 91 height 11
click at [618, 282] on strong "プリント各種（和柄、アロハ）" at bounding box center [573, 281] width 116 height 11
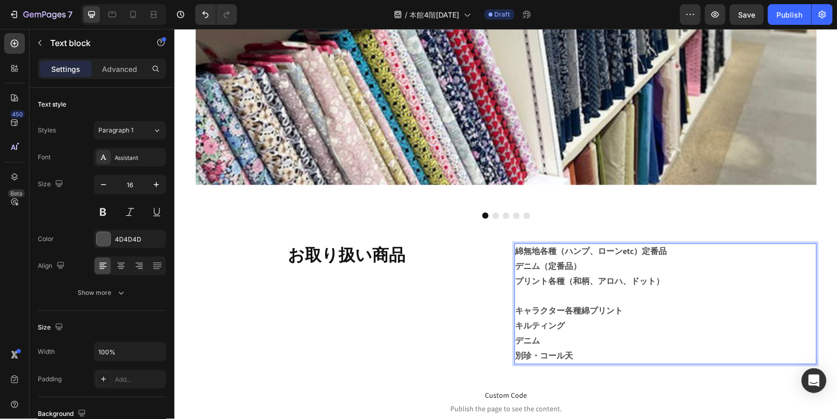
click at [650, 281] on strong "プリント各種（和柄、アロハ、ドット）" at bounding box center [589, 281] width 149 height 11
click at [656, 281] on strong "プリント各種（和柄、アロハ、ドットe）" at bounding box center [591, 281] width 153 height 11
click at [660, 282] on strong "プリント各種（和柄、アロハ、ドットet）" at bounding box center [593, 281] width 156 height 11
click at [718, 283] on p "プリント各種（和柄、アロハ、ドットetc）" at bounding box center [665, 281] width 300 height 15
click at [692, 313] on p "キャラクター各種綿プリント" at bounding box center [665, 311] width 300 height 15
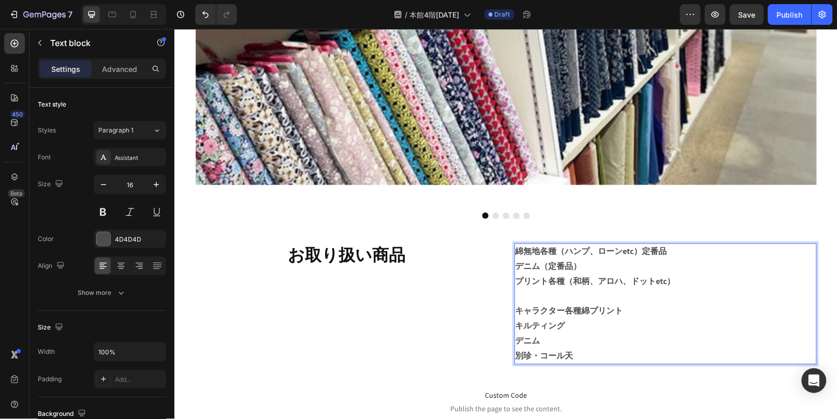
click at [617, 318] on p "キャラクター各種綿プリント" at bounding box center [665, 311] width 300 height 15
click at [546, 297] on p "Rich Text Editor. Editing area: main" at bounding box center [665, 296] width 300 height 15
drag, startPoint x: 646, startPoint y: 296, endPoint x: 517, endPoint y: 309, distance: 129.1
click at [509, 300] on div "お取り扱い商品 Heading 綿無地各種（ハンプ、ローンetc）定番品 デニム（定番品） プリント各種（和柄、アロハ、ドットetc） キルティング（無地、プ…" at bounding box center [505, 307] width 621 height 129
click at [545, 295] on p "キルティング（無地、プリント）" at bounding box center [665, 296] width 300 height 15
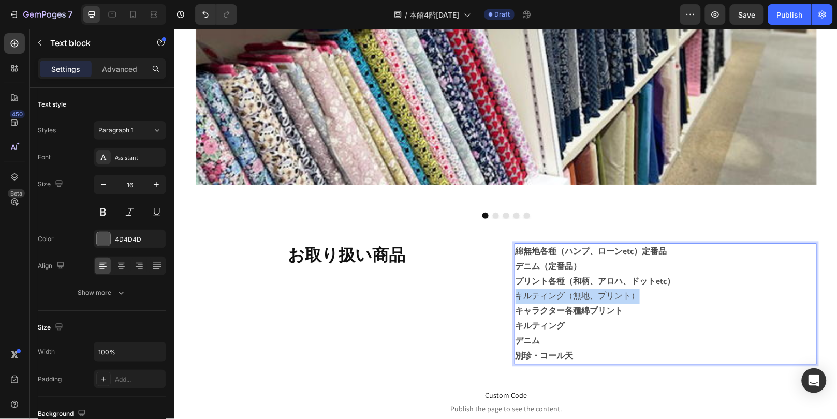
click at [545, 295] on p "キルティング（無地、プリント）" at bounding box center [665, 296] width 300 height 15
click at [573, 319] on p "キルティング" at bounding box center [665, 326] width 300 height 15
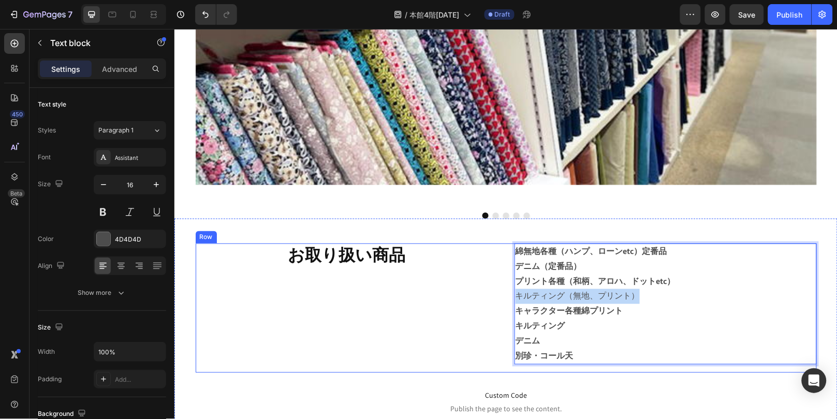
drag, startPoint x: 635, startPoint y: 297, endPoint x: 503, endPoint y: 303, distance: 132.2
click at [503, 303] on div "お取り扱い商品 Heading 綿無地各種（ハンプ、ローンetc）定番品 デニム（定番品） プリント各種（和柄、アロハ、ドットetc） キルティング（無地、プ…" at bounding box center [505, 307] width 621 height 129
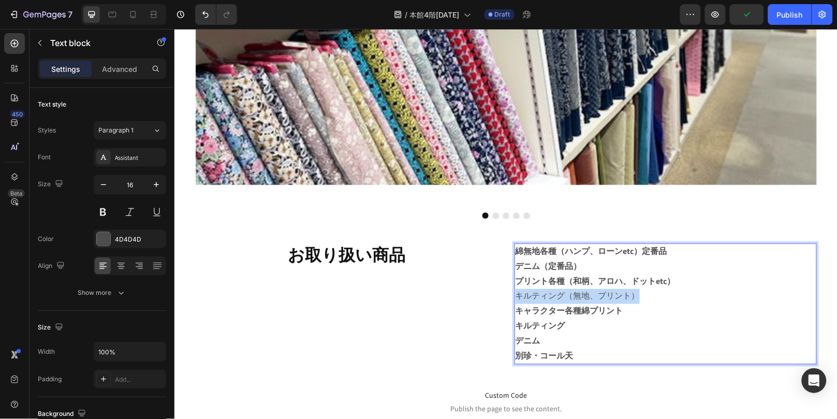
click at [540, 291] on p "キルティング（無地、プリント）" at bounding box center [665, 296] width 300 height 15
drag, startPoint x: 643, startPoint y: 297, endPoint x: 510, endPoint y: 300, distance: 133.1
click at [515, 300] on p "キルティング（無地、プリント）" at bounding box center [665, 296] width 300 height 15
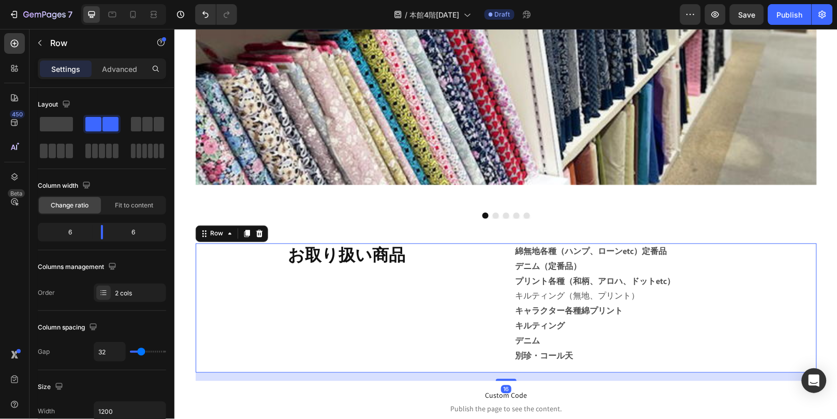
click at [411, 312] on div "お取り扱い商品 Heading" at bounding box center [346, 307] width 302 height 129
click at [561, 302] on p "キルティング（無地、プリント）" at bounding box center [665, 296] width 300 height 15
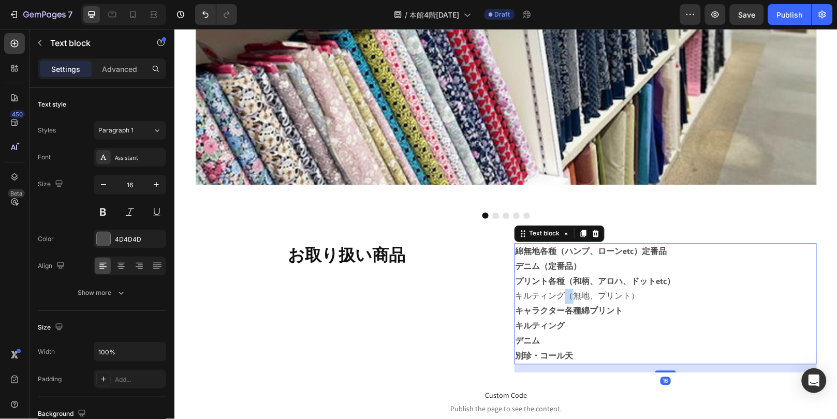
click at [561, 298] on p "キルティング（無地、プリント）" at bounding box center [665, 296] width 300 height 15
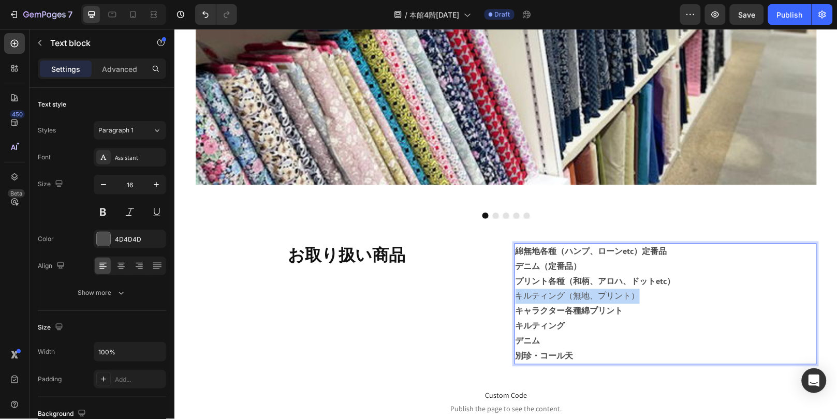
click at [561, 298] on p "キルティング（無地、プリント）" at bounding box center [665, 296] width 300 height 15
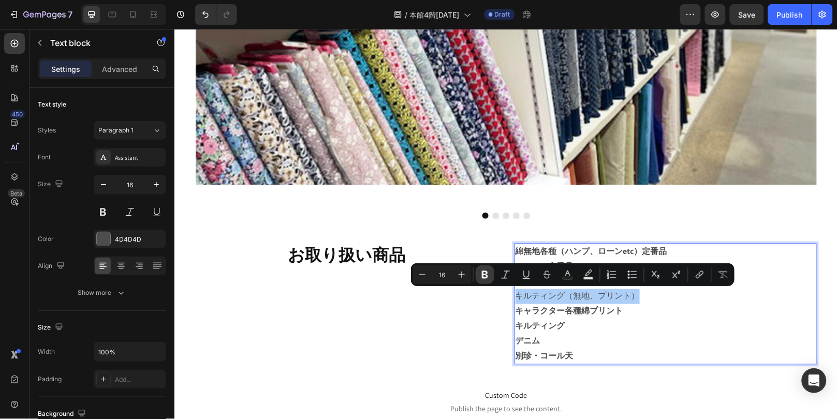
click at [488, 277] on icon "Editor contextual toolbar" at bounding box center [485, 275] width 10 height 10
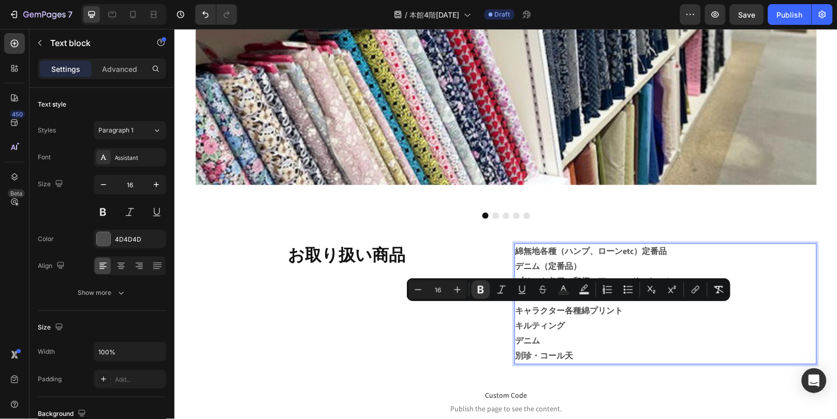
click at [635, 319] on p "キルティング" at bounding box center [665, 326] width 300 height 15
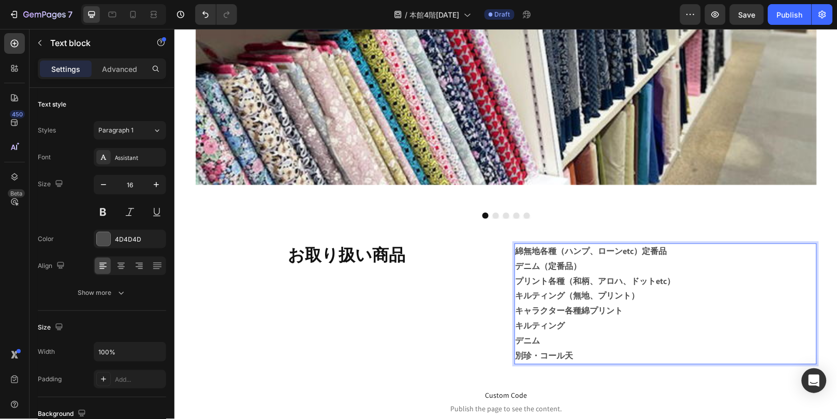
click at [625, 312] on p "キャラクター各種綿プリント" at bounding box center [665, 311] width 300 height 15
click at [583, 312] on strong "キャラクター各種綿プリント" at bounding box center [569, 311] width 108 height 11
click at [637, 312] on p "キャラクター、プリント" at bounding box center [665, 311] width 300 height 15
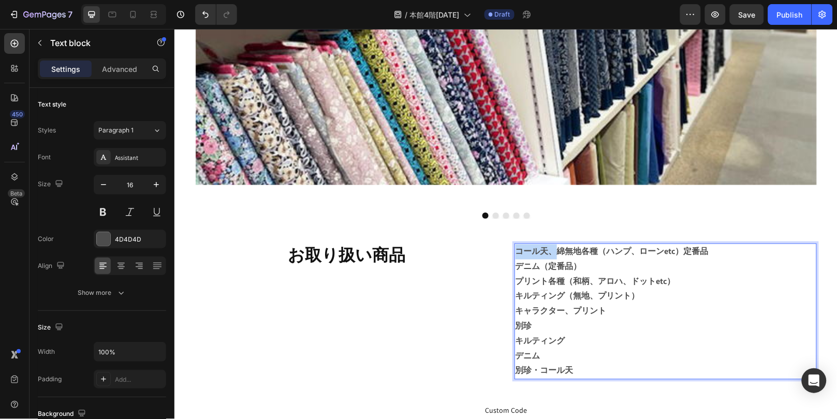
drag, startPoint x: 550, startPoint y: 249, endPoint x: 510, endPoint y: 256, distance: 41.5
click at [514, 256] on div "コール天、綿無地各種（ハンプ、ローンetc）定番品 デニム（定番品） プリント各種（和柄、アロハ、ドットetc） キルティング（無地、プリント） キャラクター…" at bounding box center [665, 311] width 302 height 136
click at [568, 324] on p "別珍" at bounding box center [665, 326] width 300 height 15
drag, startPoint x: 564, startPoint y: 324, endPoint x: 559, endPoint y: 324, distance: 5.7
click at [559, 324] on strong "別珍コール天、" at bounding box center [544, 326] width 58 height 11
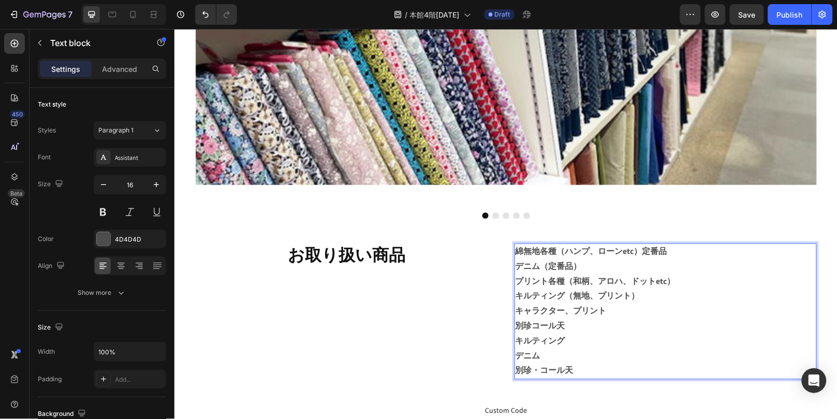
click at [531, 329] on strong "別珍コール天" at bounding box center [540, 326] width 50 height 11
click at [586, 334] on p "キルティング" at bounding box center [665, 341] width 300 height 15
drag, startPoint x: 611, startPoint y: 306, endPoint x: 516, endPoint y: 311, distance: 94.9
click at [516, 311] on p "キャラクター、プリント" at bounding box center [665, 311] width 300 height 15
drag, startPoint x: 514, startPoint y: 311, endPoint x: 622, endPoint y: 306, distance: 108.4
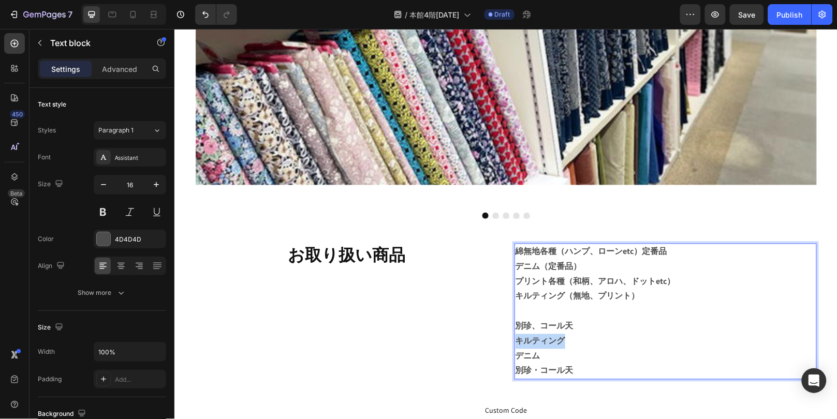
drag, startPoint x: 590, startPoint y: 335, endPoint x: 513, endPoint y: 343, distance: 77.1
click at [515, 343] on p "キルティング" at bounding box center [665, 341] width 300 height 15
click at [530, 311] on p "Rich Text Editor. Editing area: main" at bounding box center [665, 311] width 300 height 15
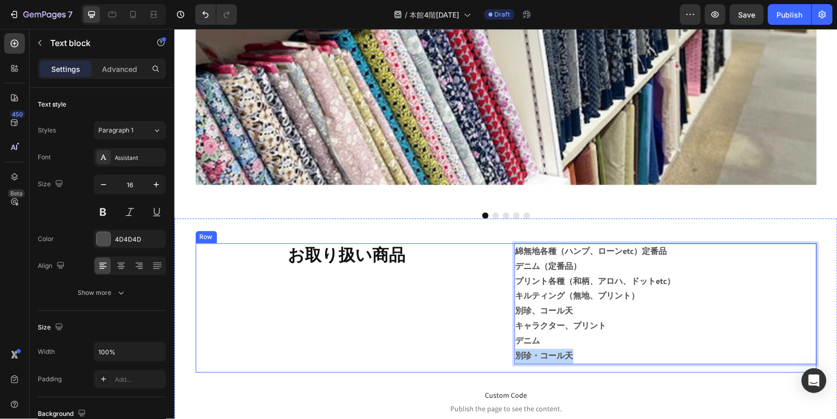
drag, startPoint x: 584, startPoint y: 350, endPoint x: 502, endPoint y: 361, distance: 82.1
click at [502, 361] on div "お取り扱い商品 Heading 綿無地各種（ハンプ、ローンetc）定番品 デニム（定番品） プリント各種（和柄、アロハ、ドットetc） キルティング（無地、プ…" at bounding box center [505, 307] width 621 height 129
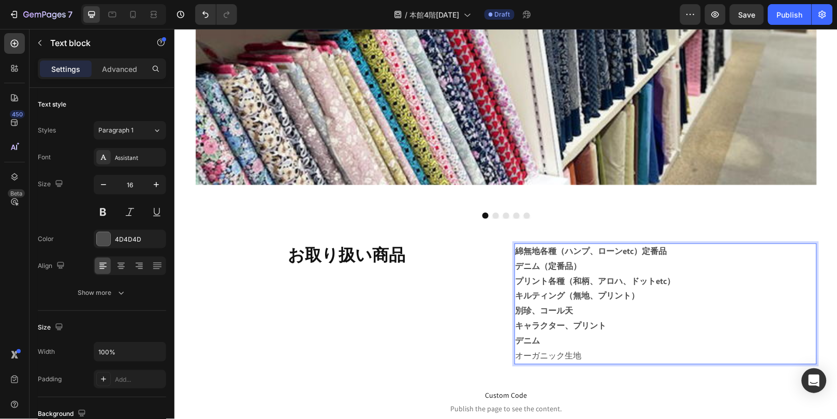
click at [670, 316] on p "別珍、コール天" at bounding box center [665, 311] width 300 height 15
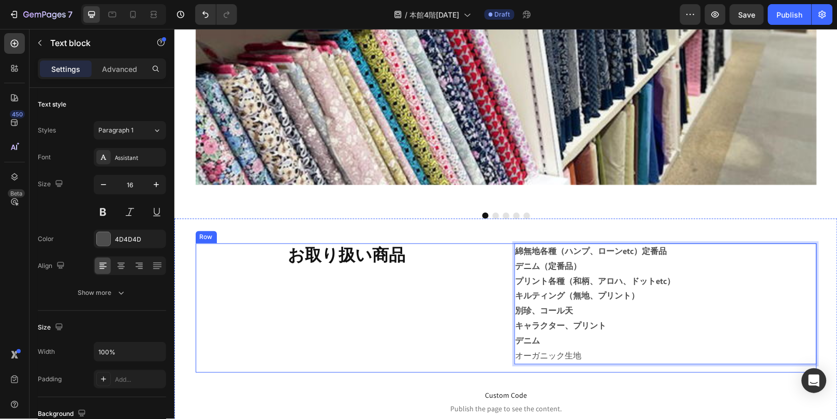
click at [467, 288] on div "お取り扱い商品 Heading" at bounding box center [346, 307] width 302 height 129
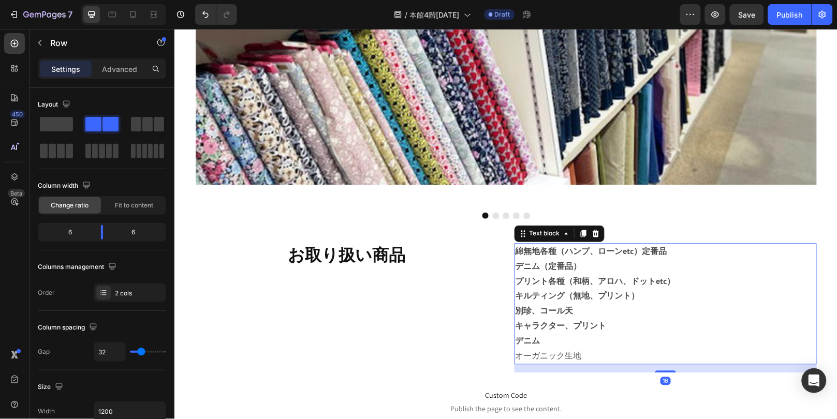
click at [607, 321] on p "キャラクター、プリント" at bounding box center [665, 326] width 300 height 15
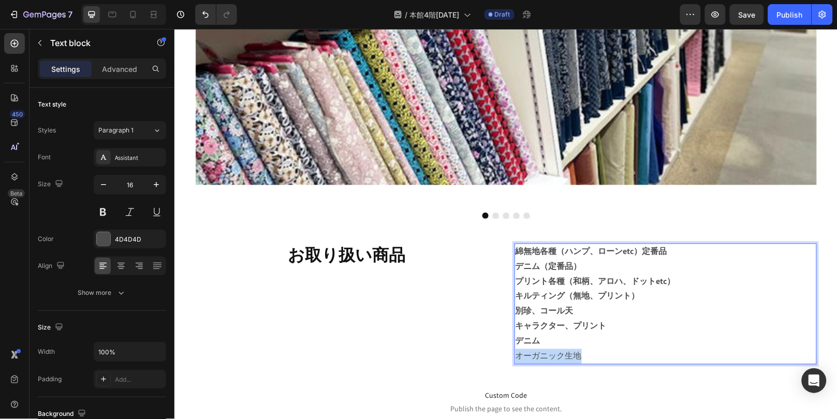
drag, startPoint x: 606, startPoint y: 358, endPoint x: 512, endPoint y: 359, distance: 93.7
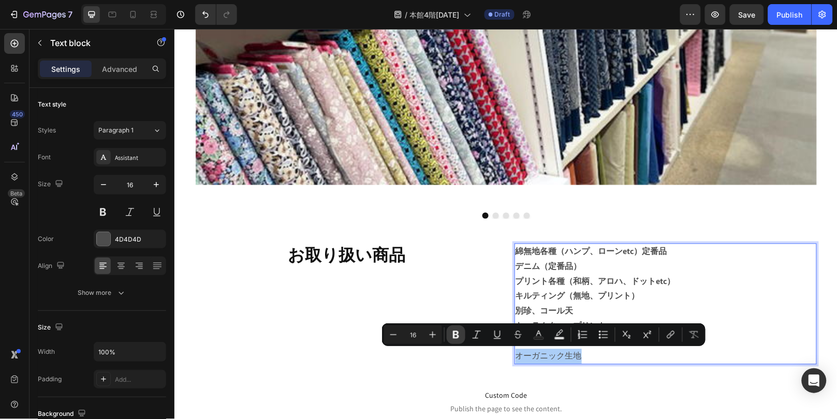
click at [459, 331] on icon "Editor contextual toolbar" at bounding box center [456, 335] width 10 height 10
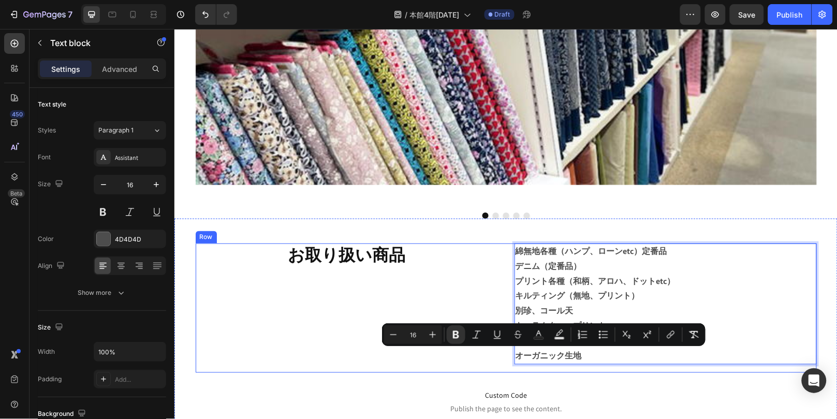
click at [458, 310] on div "お取り扱い商品 Heading" at bounding box center [346, 307] width 302 height 129
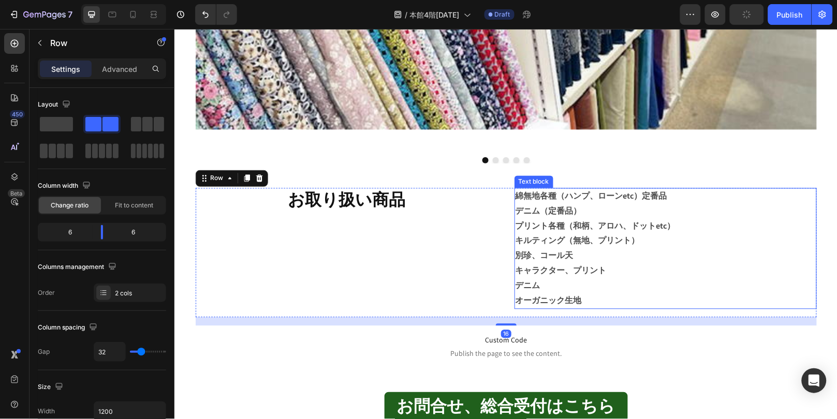
scroll to position [633, 0]
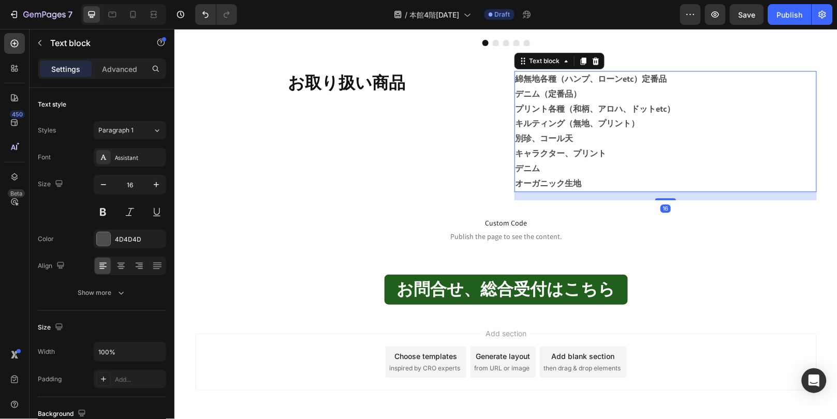
click at [576, 186] on strong "オーガニック生地" at bounding box center [548, 183] width 66 height 11
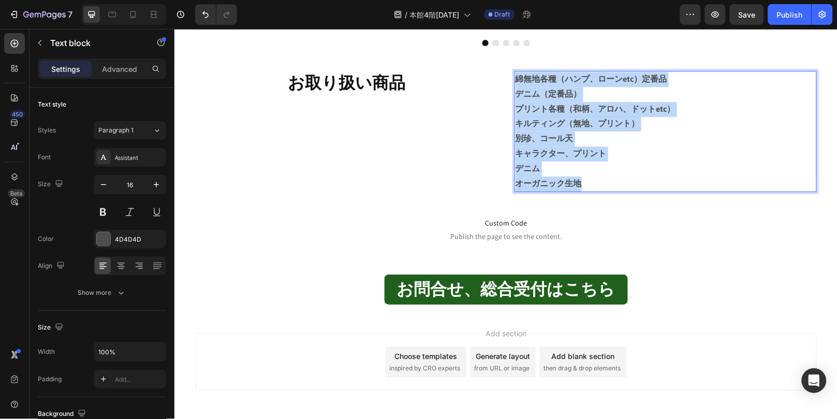
drag, startPoint x: 599, startPoint y: 187, endPoint x: 508, endPoint y: 79, distance: 141.6
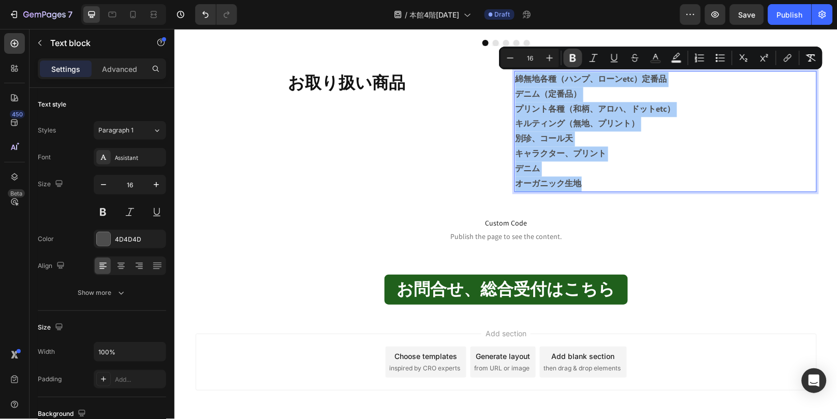
click at [571, 60] on icon "Editor contextual toolbar" at bounding box center [573, 58] width 6 height 8
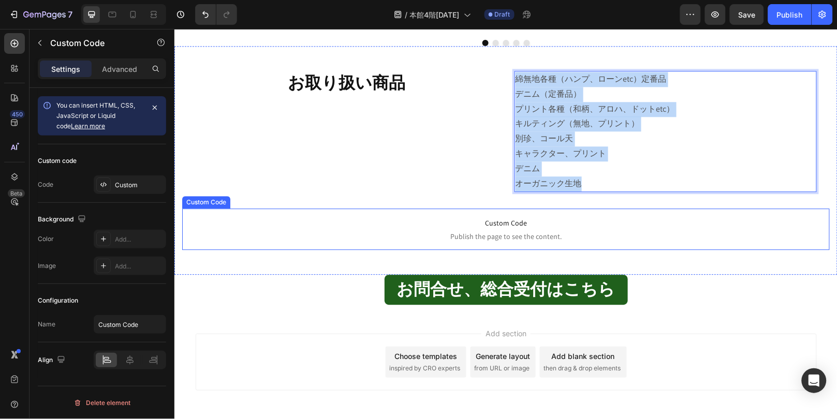
drag, startPoint x: 670, startPoint y: 210, endPoint x: 702, endPoint y: 277, distance: 74.1
click at [671, 210] on p "Custom Code Publish the page to see the content." at bounding box center [506, 228] width 648 height 41
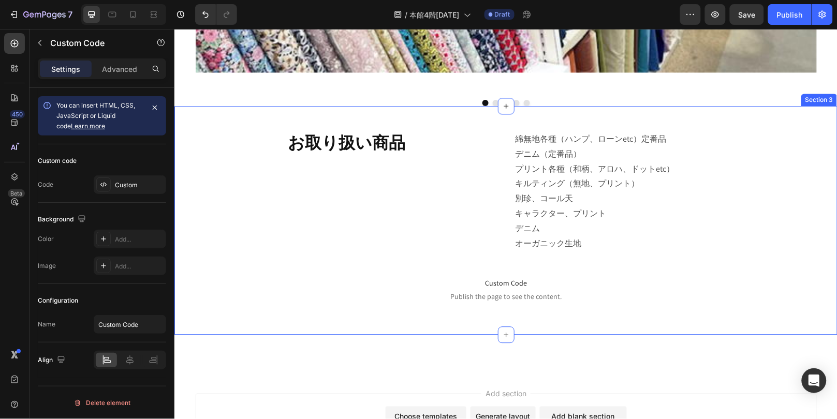
scroll to position [575, 0]
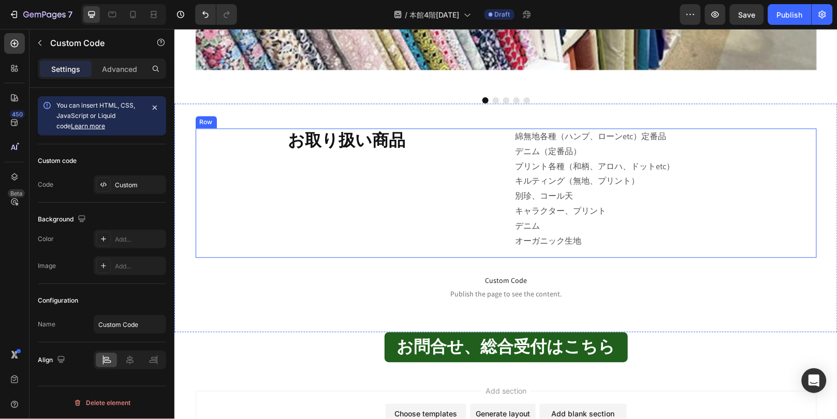
click at [497, 217] on div "お取り扱い商品 Heading 綿無地各種（ハンプ、ローンetc）定番品 デニム（定番品） プリント各種（和柄、アロハ、ドットetc） キルティング（無地、プ…" at bounding box center [505, 192] width 621 height 129
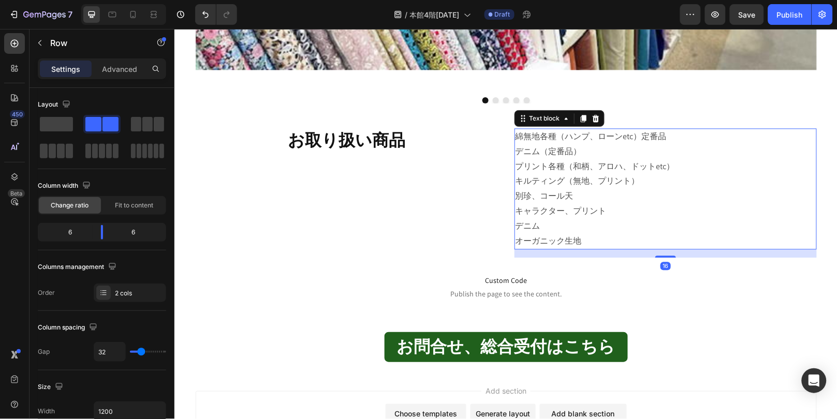
click at [531, 227] on p "デニム" at bounding box center [665, 226] width 300 height 15
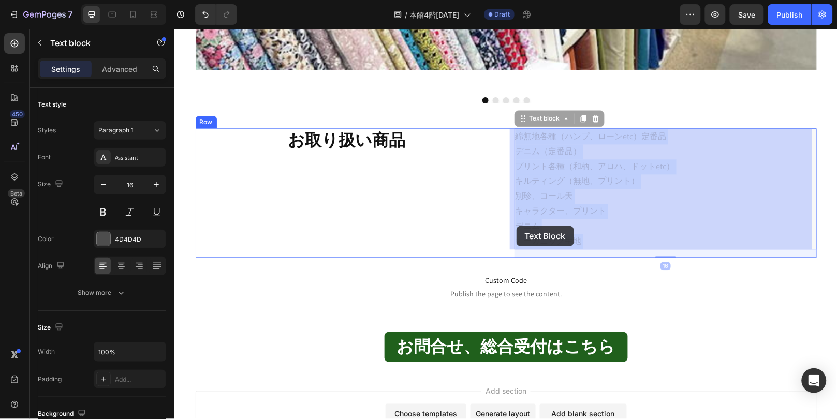
drag, startPoint x: 533, startPoint y: 227, endPoint x: 516, endPoint y: 226, distance: 17.2
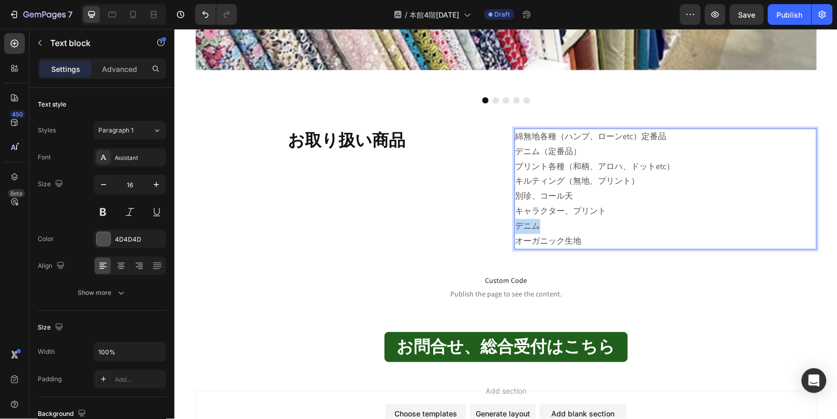
click at [526, 224] on p "デニム" at bounding box center [665, 226] width 300 height 15
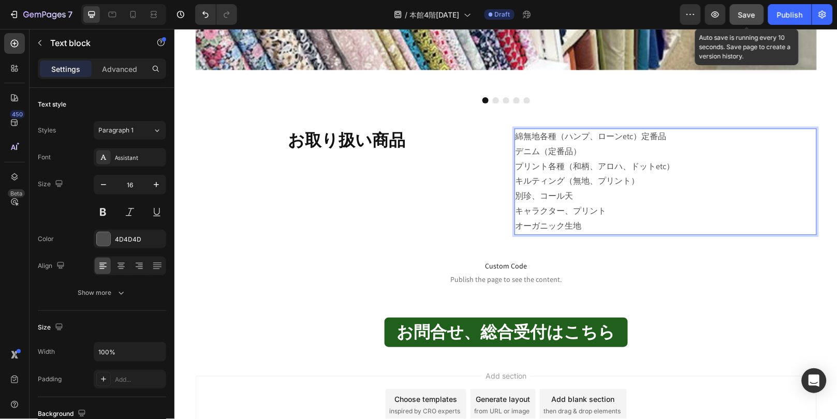
click at [744, 19] on div "Save" at bounding box center [747, 14] width 17 height 11
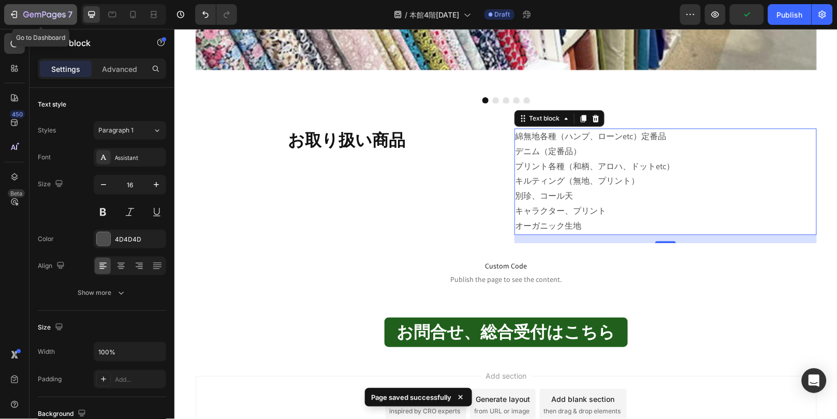
click at [50, 16] on icon "button" at bounding box center [44, 15] width 42 height 9
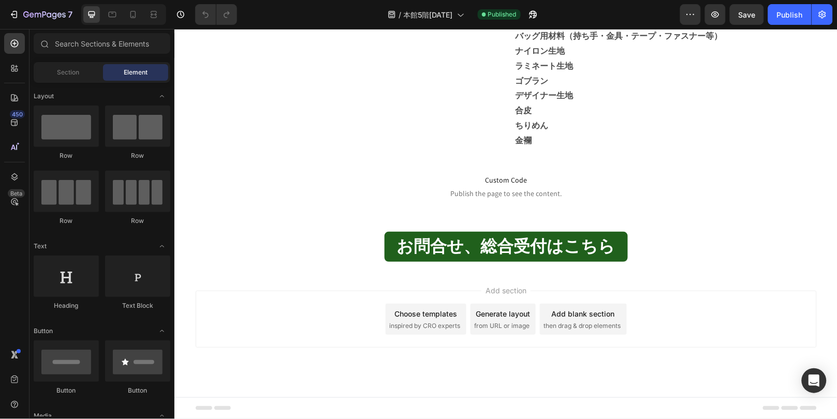
scroll to position [550, 0]
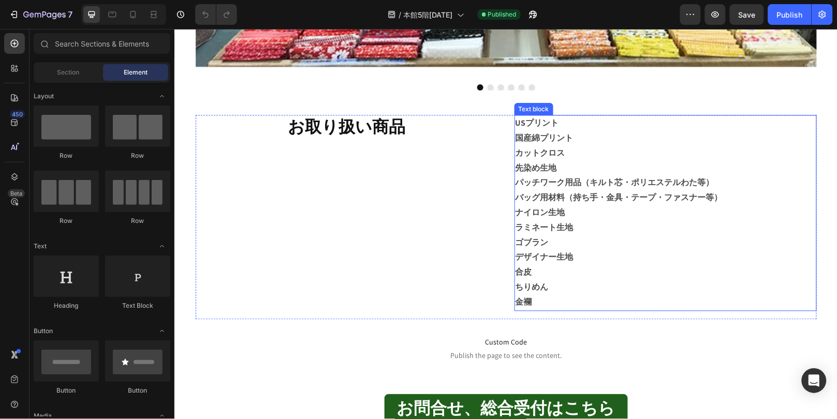
click at [553, 280] on p "合皮" at bounding box center [665, 272] width 300 height 15
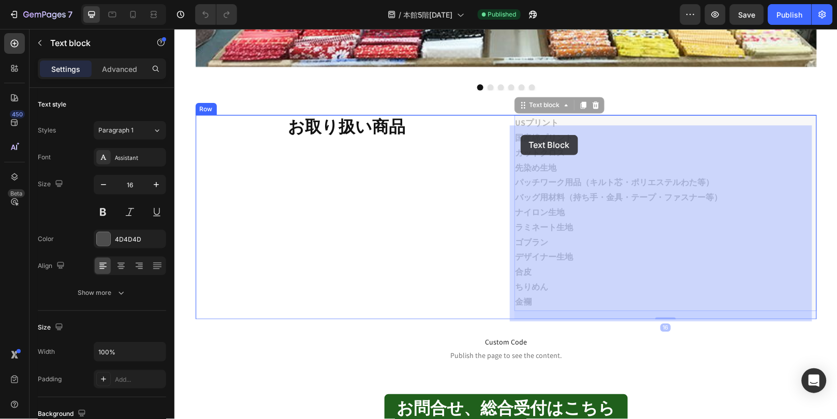
drag, startPoint x: 512, startPoint y: 133, endPoint x: 520, endPoint y: 135, distance: 8.5
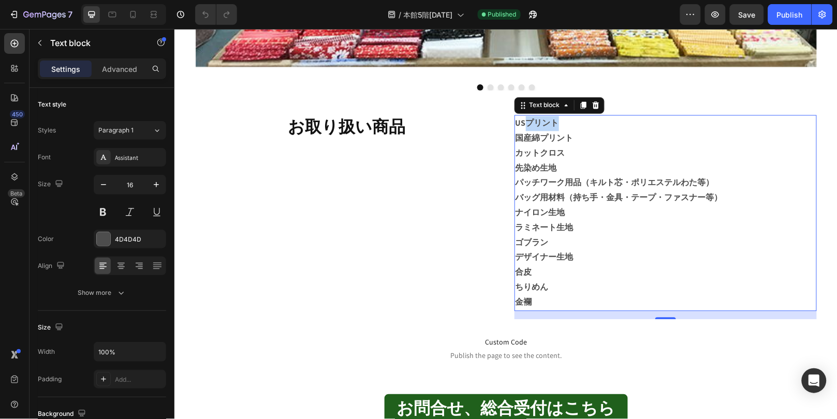
click at [520, 128] on strong "USプリント" at bounding box center [537, 123] width 44 height 11
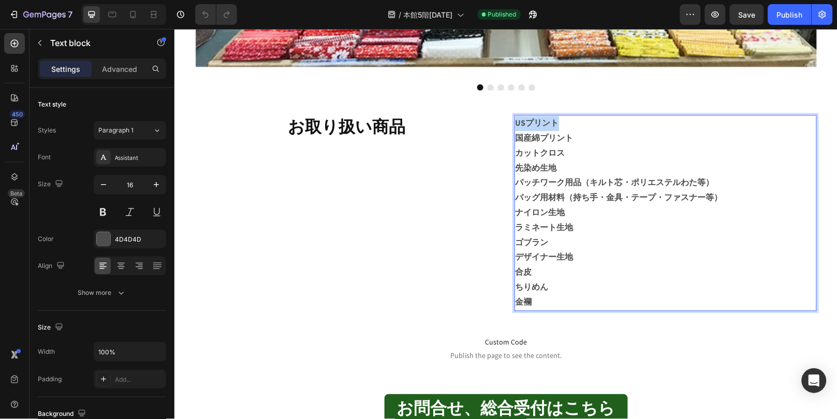
click at [520, 128] on strong "USプリント" at bounding box center [537, 123] width 44 height 11
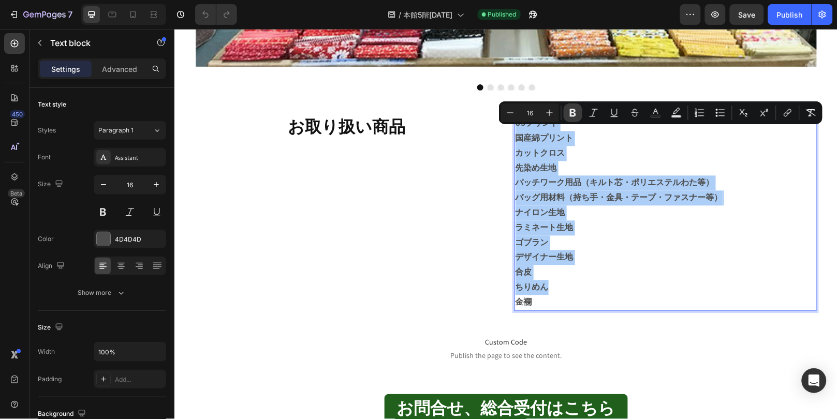
click at [573, 114] on icon "Editor contextual toolbar" at bounding box center [573, 113] width 10 height 10
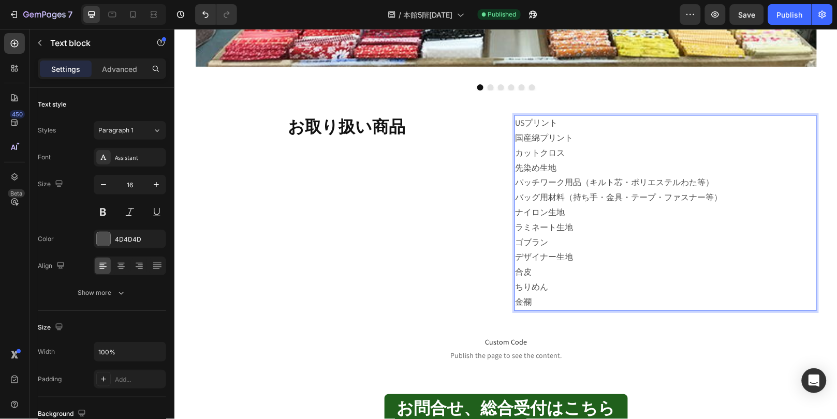
click at [546, 188] on span "パッチワーク用品（キルト芯・ポリエステルわた等）" at bounding box center [614, 182] width 199 height 11
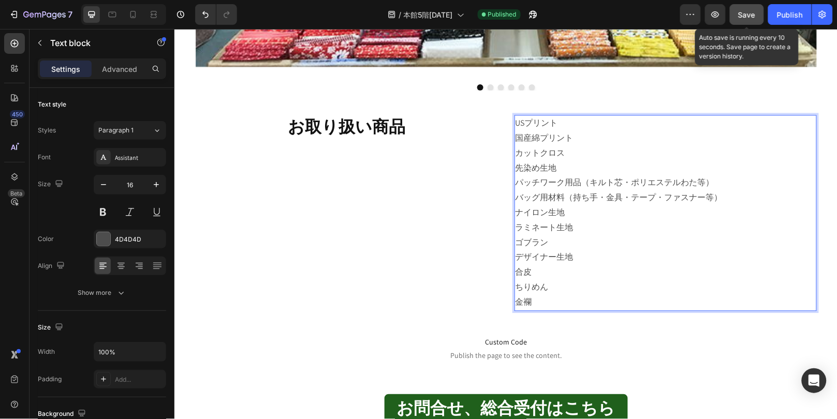
click at [752, 19] on div "Save" at bounding box center [747, 14] width 17 height 11
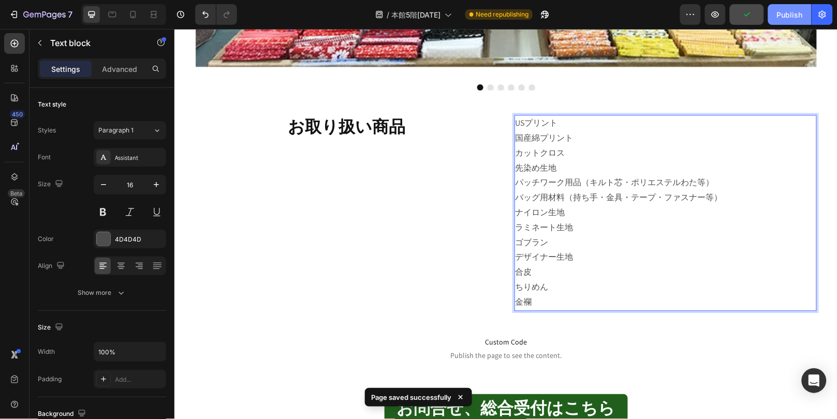
click at [780, 13] on div "Publish" at bounding box center [790, 14] width 26 height 11
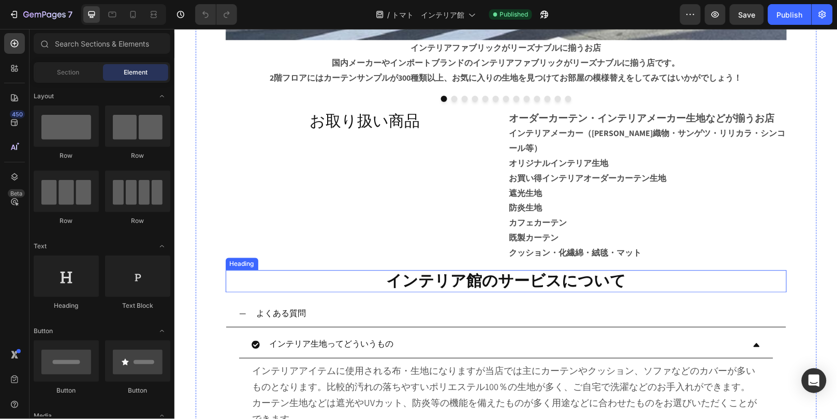
scroll to position [518, 0]
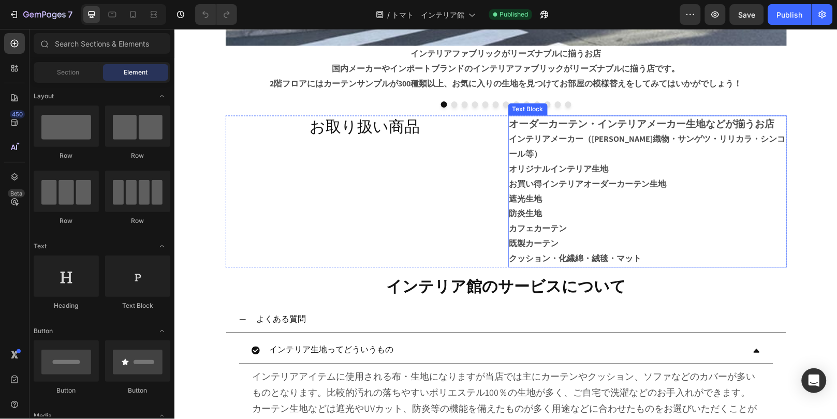
click at [576, 237] on p "カフェカーテン" at bounding box center [647, 229] width 277 height 15
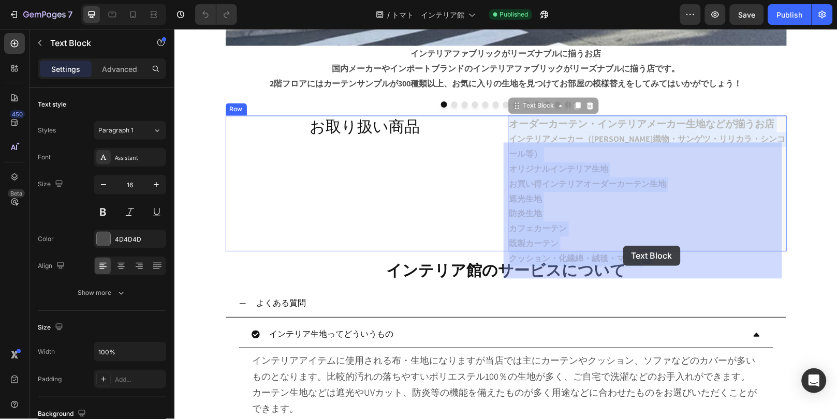
drag, startPoint x: 647, startPoint y: 271, endPoint x: 631, endPoint y: 257, distance: 20.6
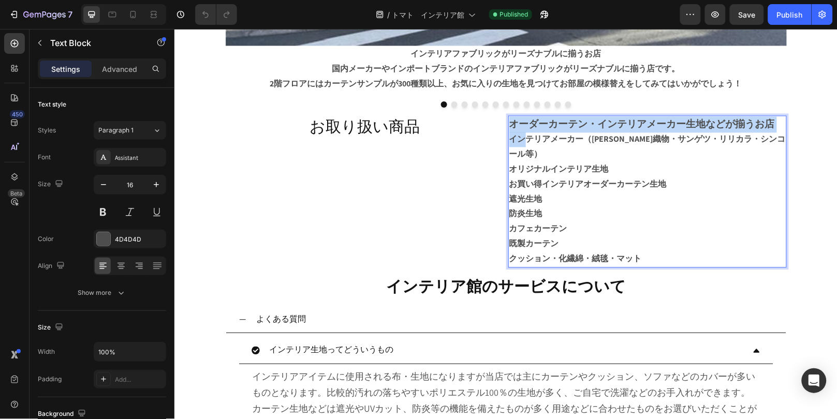
drag, startPoint x: 507, startPoint y: 151, endPoint x: 518, endPoint y: 158, distance: 13.4
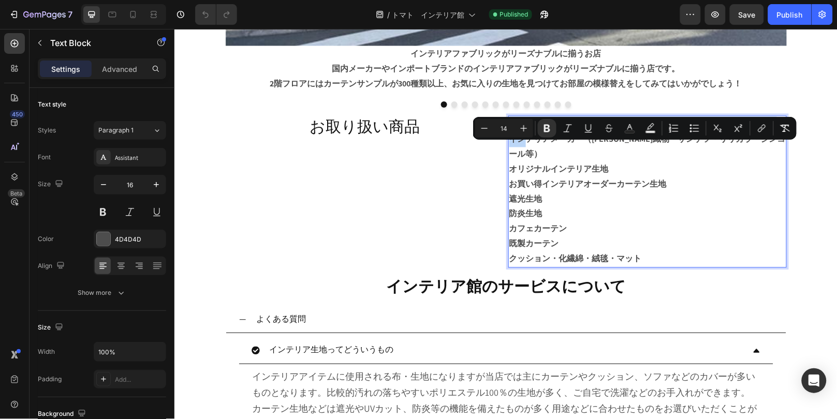
click at [518, 158] on p "インテリアメーカー（[PERSON_NAME]織物・サンゲツ・リリカラ・シンコール等）" at bounding box center [647, 147] width 277 height 30
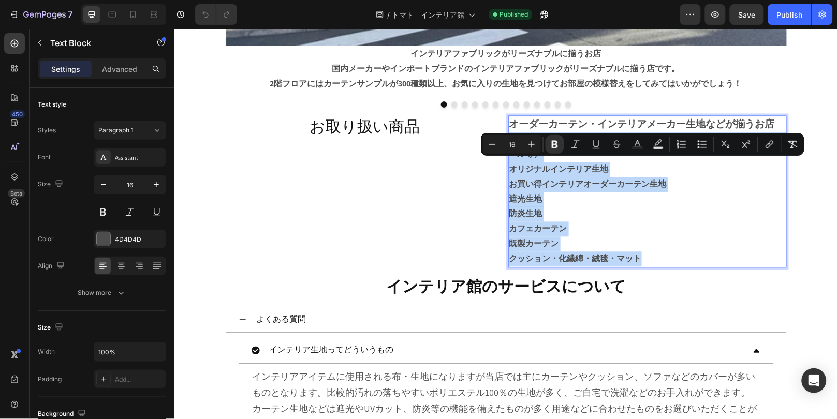
drag, startPoint x: 505, startPoint y: 163, endPoint x: 650, endPoint y: 278, distance: 185.0
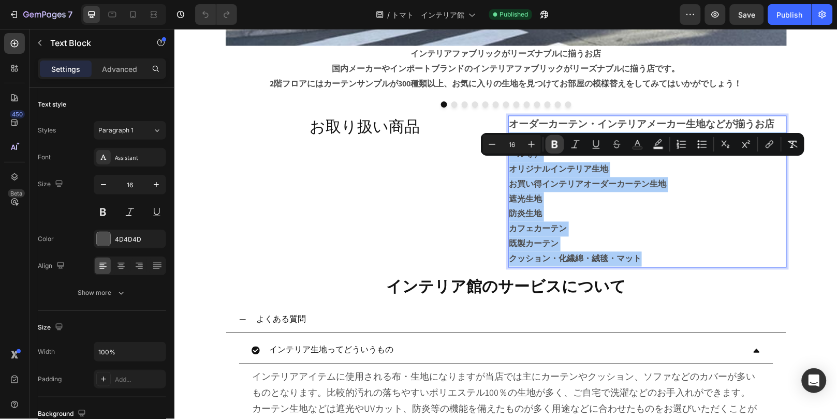
click at [557, 146] on icon "Editor contextual toolbar" at bounding box center [555, 145] width 6 height 8
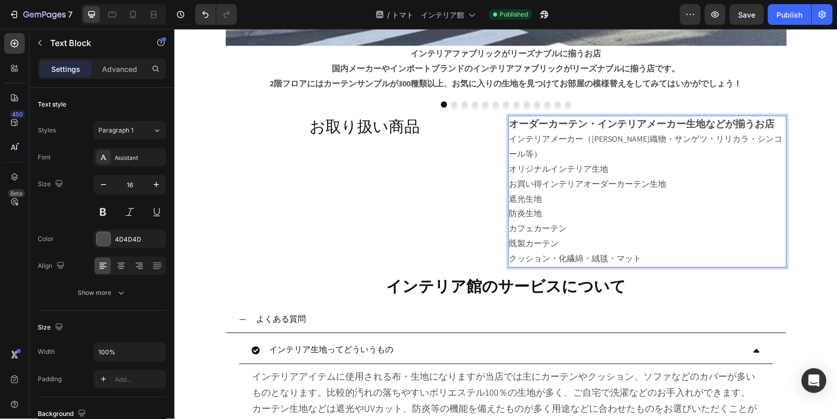
click at [564, 207] on p "遮光生地" at bounding box center [647, 199] width 277 height 15
click at [779, 17] on div "Publish" at bounding box center [790, 14] width 26 height 11
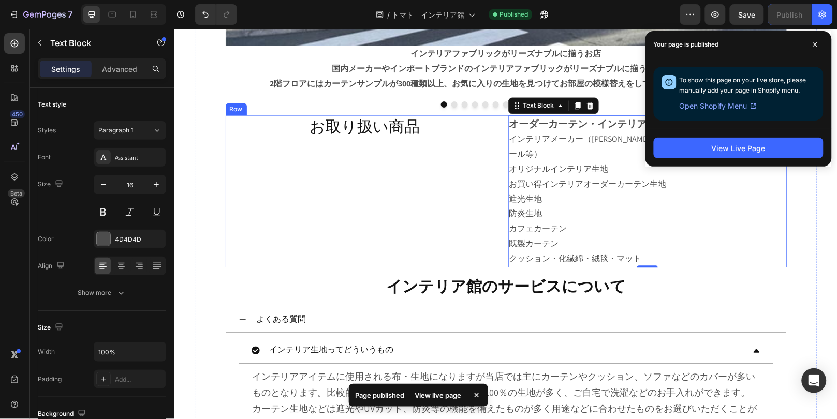
click at [392, 177] on div "お取り扱い商品 Heading" at bounding box center [364, 191] width 279 height 152
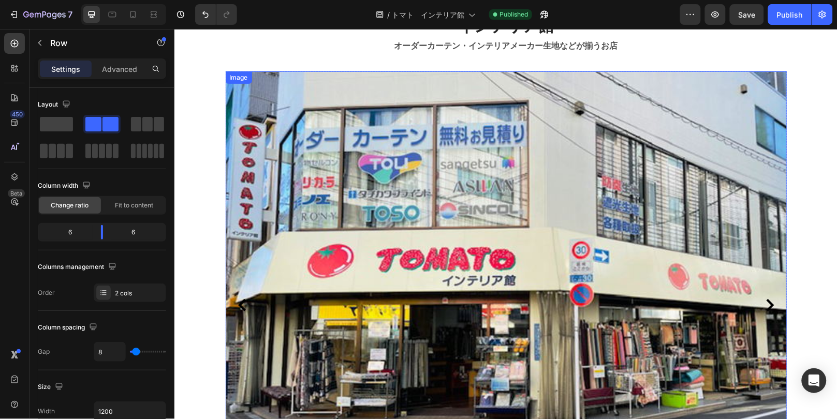
scroll to position [0, 0]
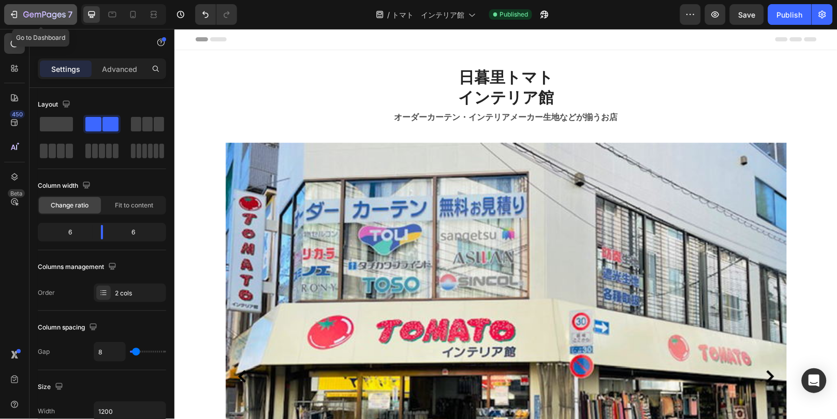
click at [39, 19] on icon "button" at bounding box center [44, 15] width 42 height 9
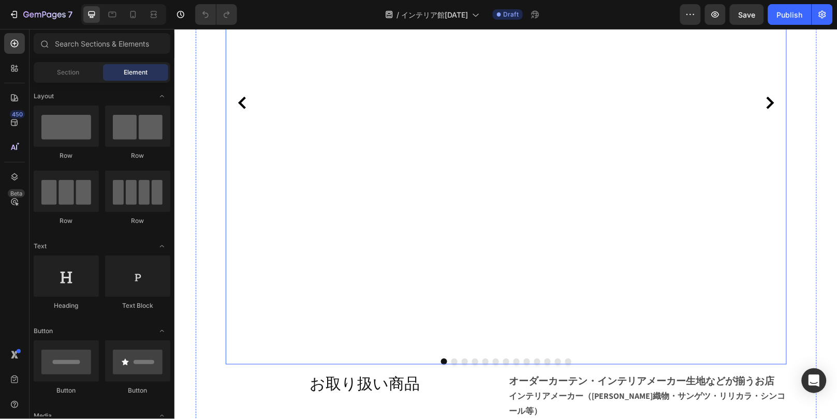
scroll to position [402, 0]
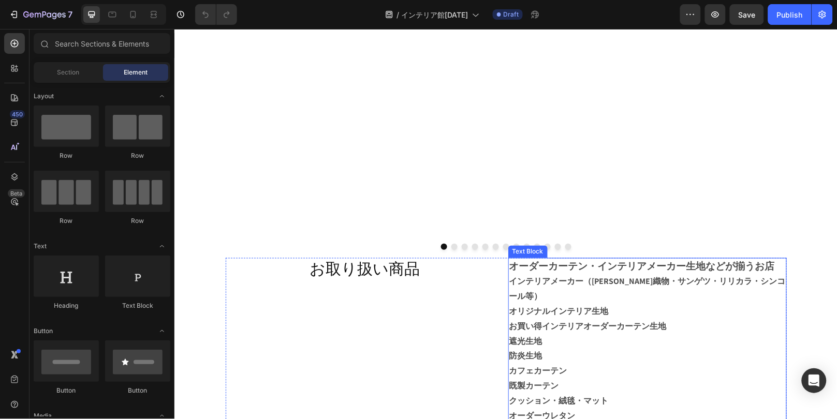
click at [566, 335] on p "遮光生地" at bounding box center [647, 342] width 277 height 15
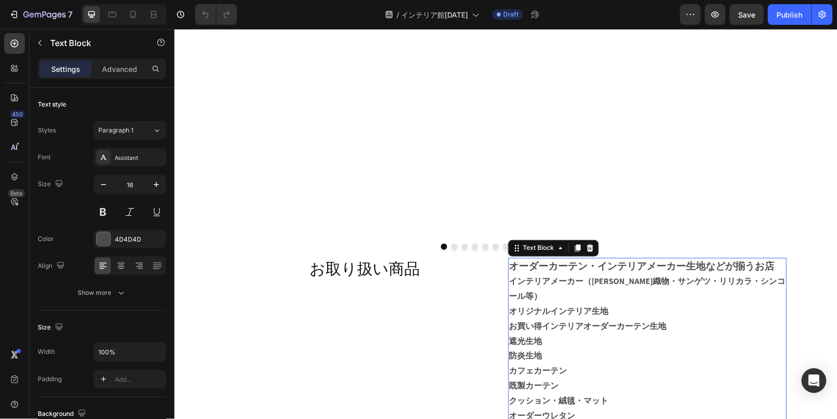
click at [531, 276] on strong "インテリアメーカー（川島織物・サンゲツ・リリカラ・シンコール等）" at bounding box center [647, 289] width 277 height 26
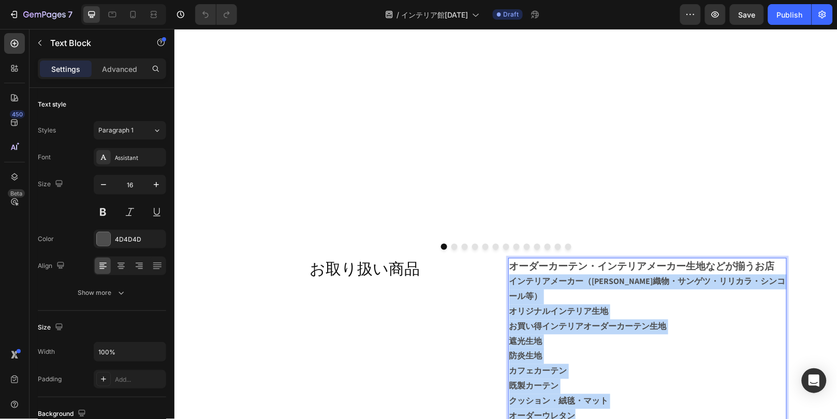
drag, startPoint x: 506, startPoint y: 256, endPoint x: 608, endPoint y: 370, distance: 153.3
click at [608, 371] on div "オーダーカーテン・インテリアメーカー生地などが揃うお店 インテリアメーカー（川島織物・サンゲツ・リリカラ・シンコール等） オリジナルインテリア生地 お買い得イ…" at bounding box center [647, 341] width 279 height 167
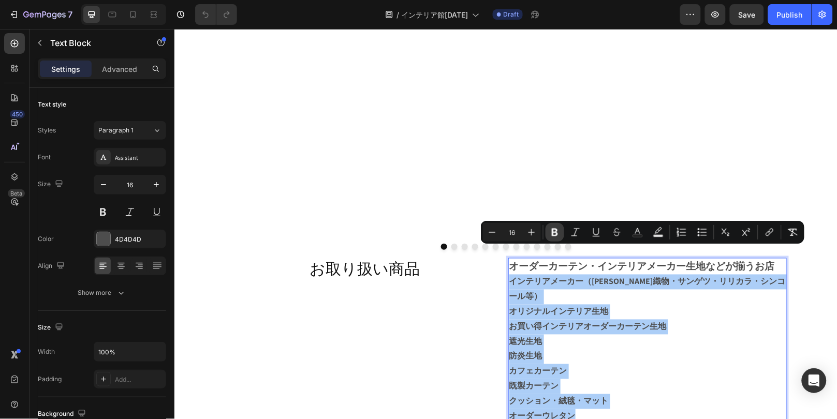
click at [550, 234] on button "Bold" at bounding box center [555, 232] width 19 height 19
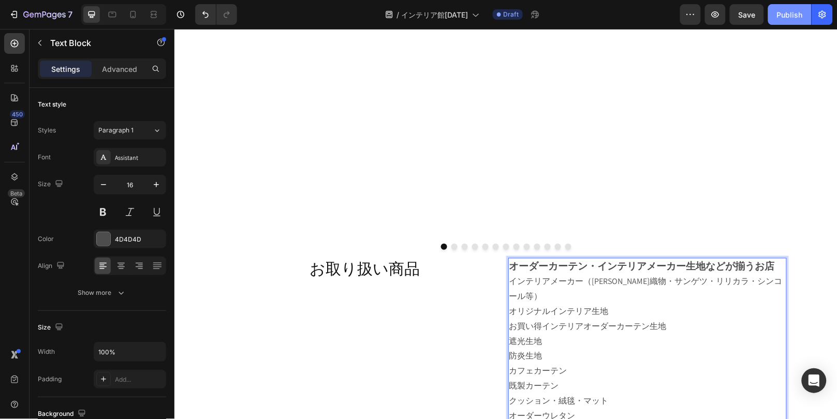
click at [788, 17] on div "Publish" at bounding box center [790, 14] width 26 height 11
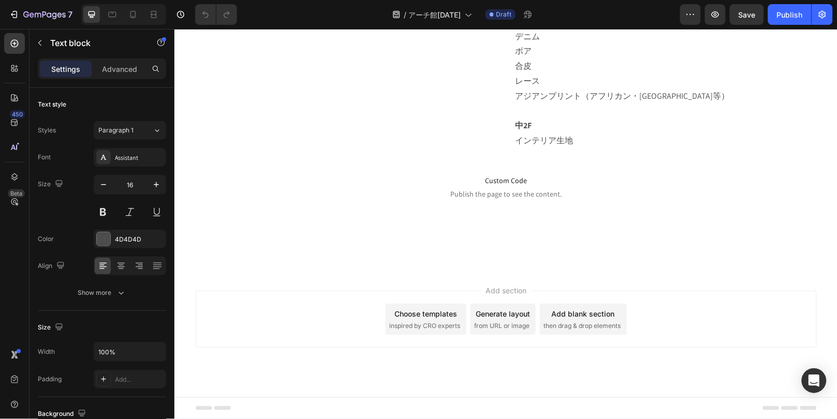
scroll to position [518, 0]
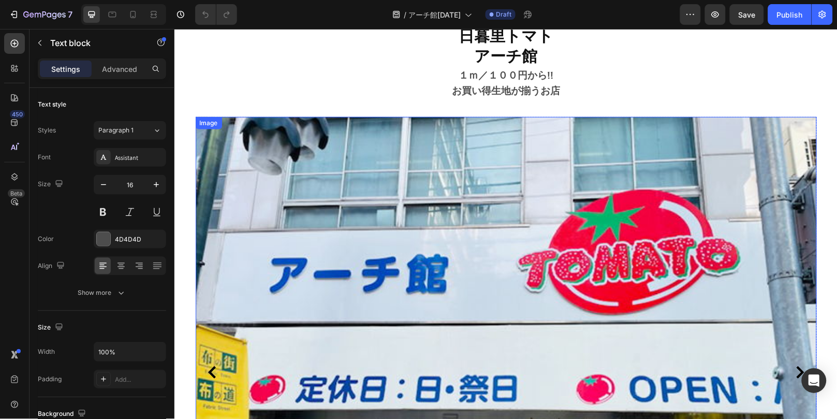
scroll to position [115, 0]
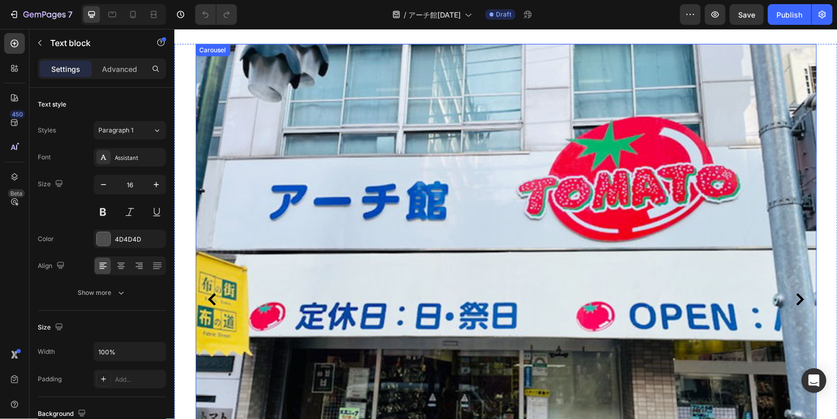
click at [803, 307] on button "Carousel Next Arrow" at bounding box center [800, 299] width 17 height 17
